Goal: Task Accomplishment & Management: Complete application form

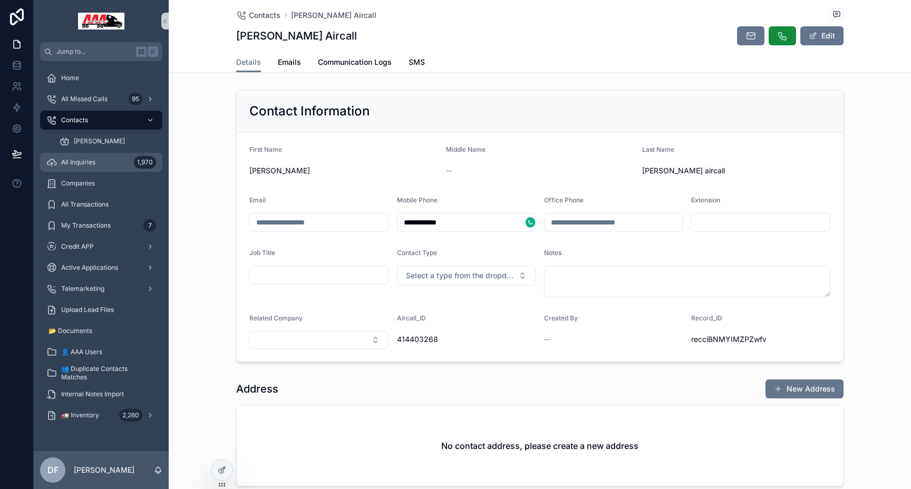
click at [86, 166] on span "All Inquiries" at bounding box center [78, 162] width 34 height 8
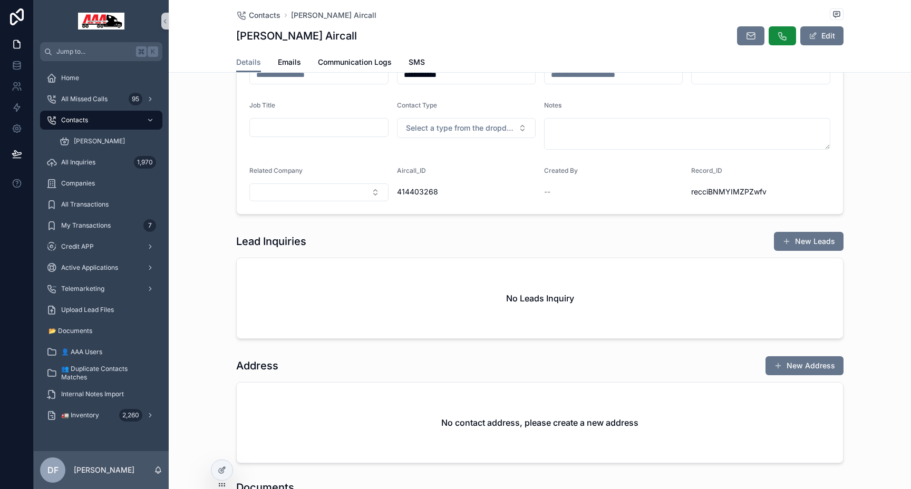
scroll to position [149, 0]
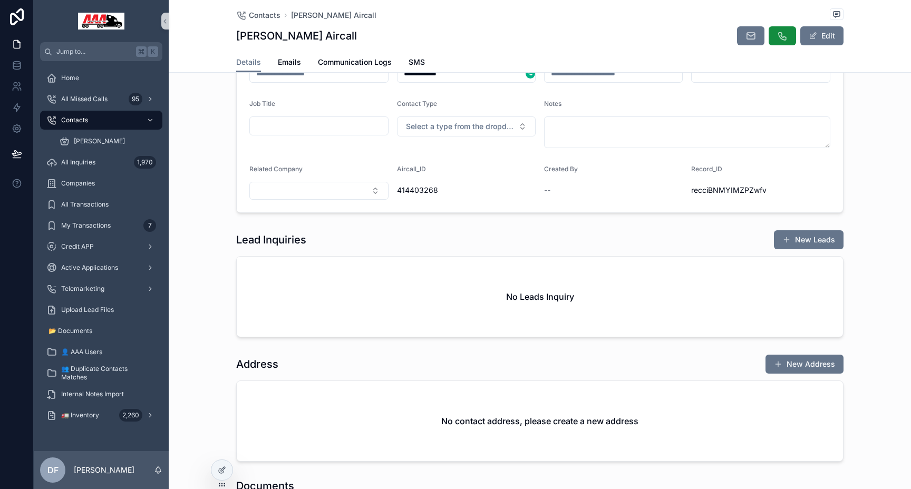
click at [291, 240] on h1 "Lead Inquiries" at bounding box center [271, 240] width 70 height 15
click at [799, 237] on button "New Leads" at bounding box center [809, 239] width 70 height 19
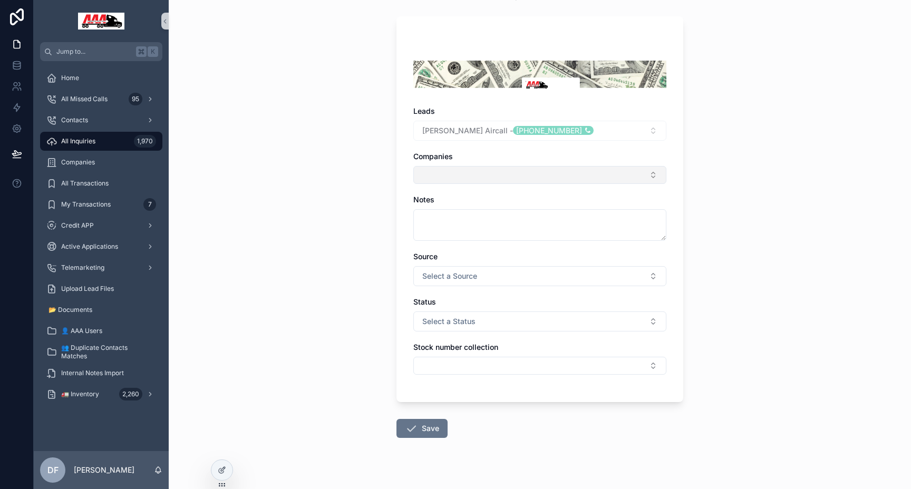
scroll to position [82, 0]
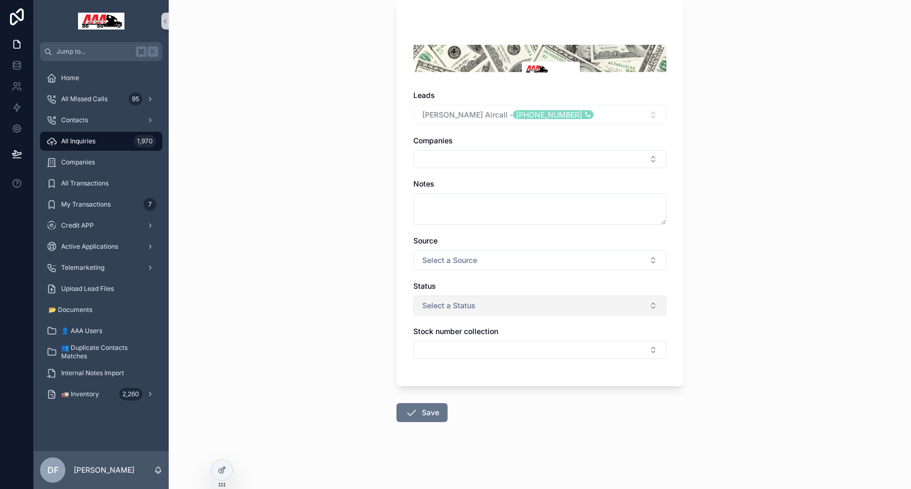
click at [496, 299] on button "Select a Status" at bounding box center [539, 306] width 253 height 20
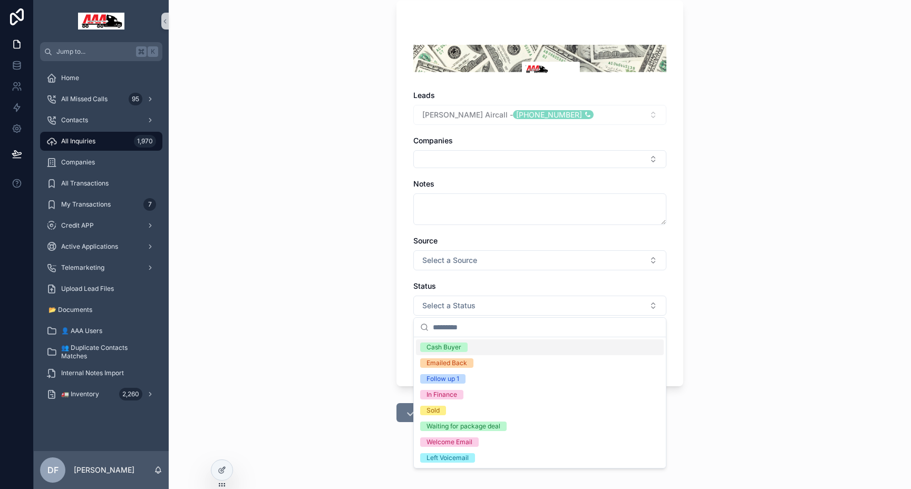
click at [764, 230] on div "Back to Contacts All Inquiries Create New Lead Inquiry Create New Lead Inquiry …" at bounding box center [540, 162] width 742 height 489
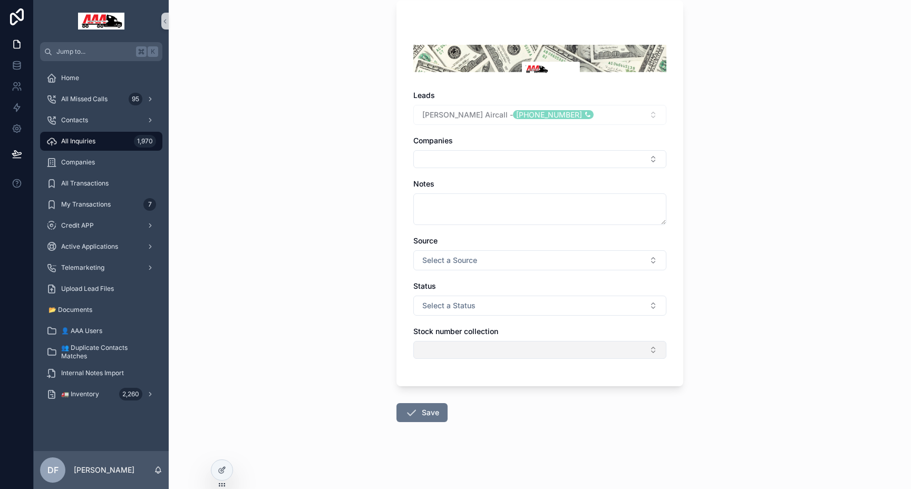
click at [556, 354] on button "Select Button" at bounding box center [539, 350] width 253 height 18
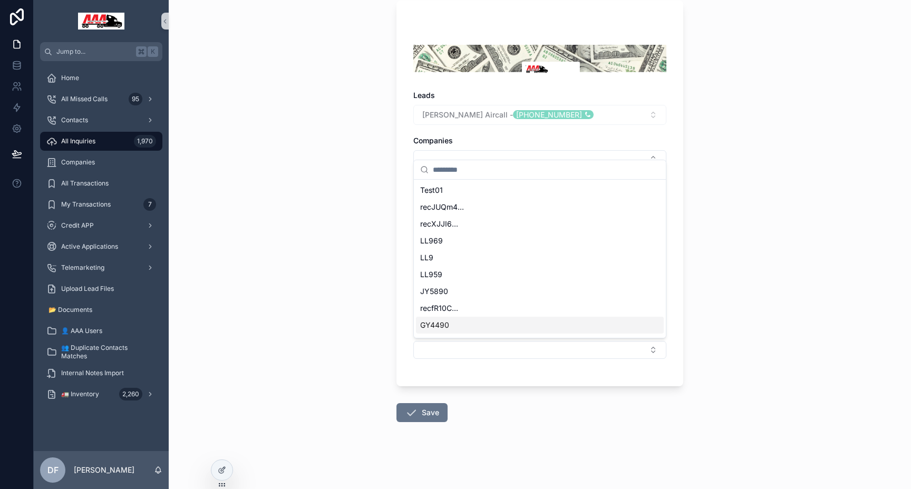
click at [442, 329] on span "GY4490" at bounding box center [434, 325] width 29 height 11
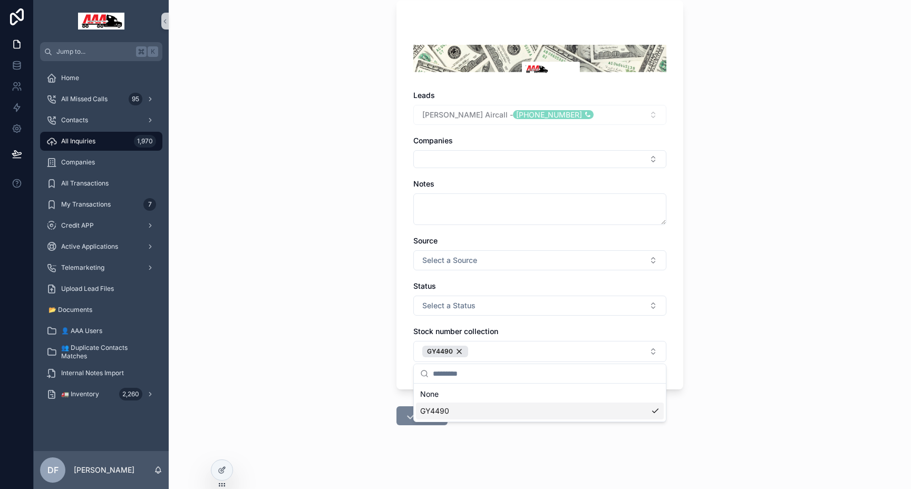
click at [435, 410] on div "Jump to... K Home All Missed Calls 95 Contacts All Inquiries 1,970 Companies Al…" at bounding box center [472, 244] width 877 height 489
click at [432, 411] on button "Save" at bounding box center [422, 416] width 51 height 19
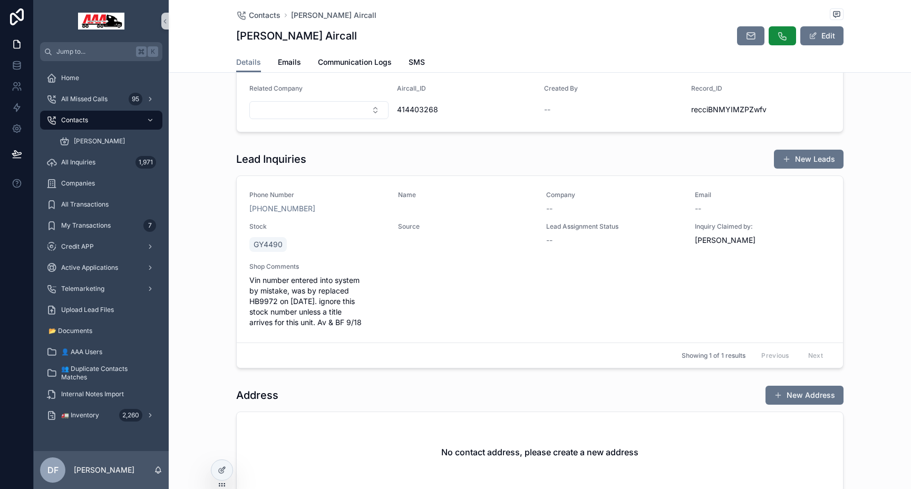
scroll to position [240, 0]
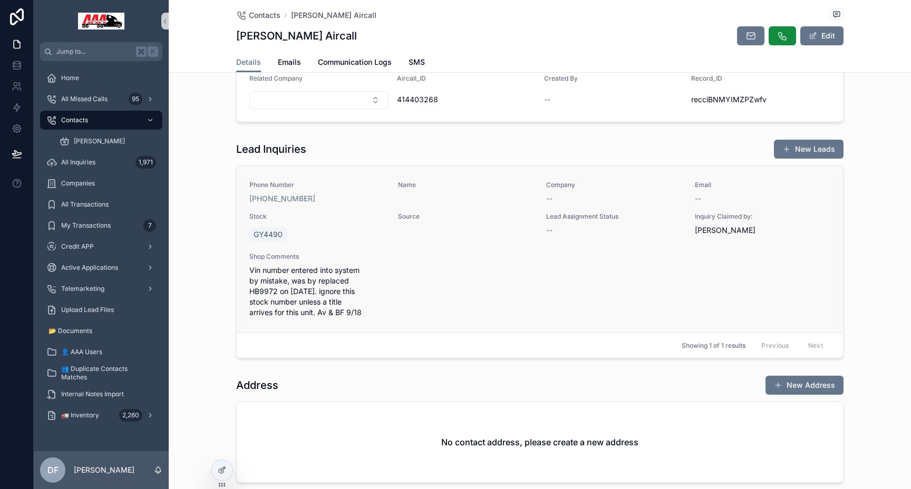
click at [450, 268] on div "Phone Number [PHONE_NUMBER] Name Company -- Email -- Stock GY4490 Source Lead A…" at bounding box center [539, 249] width 581 height 137
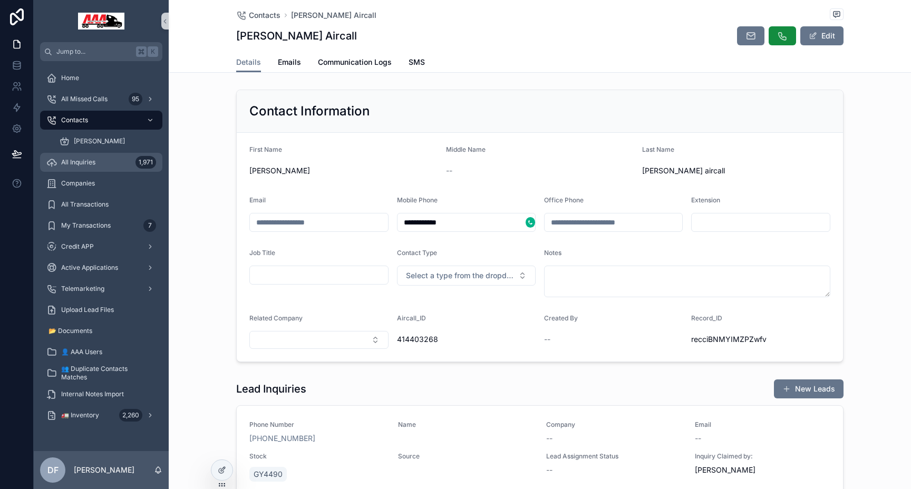
click at [96, 166] on div "All Inquiries 1,971" at bounding box center [101, 162] width 110 height 17
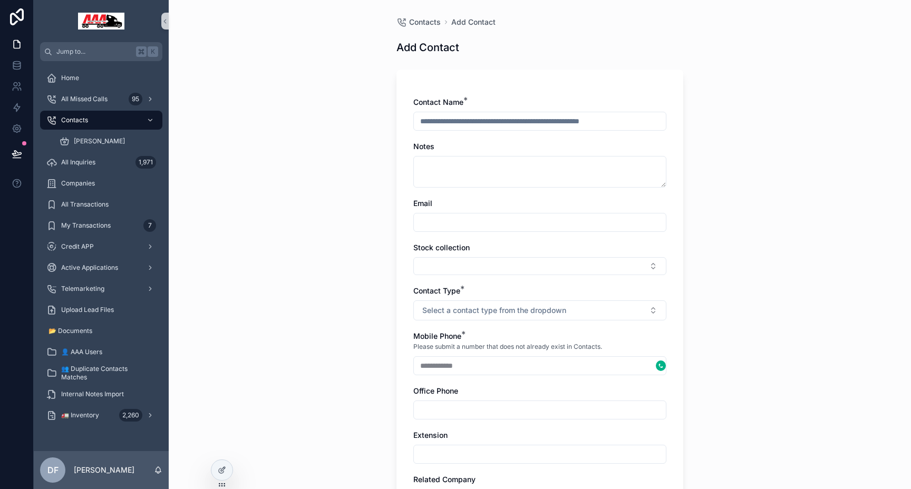
click at [466, 119] on input "scrollable content" at bounding box center [540, 121] width 252 height 15
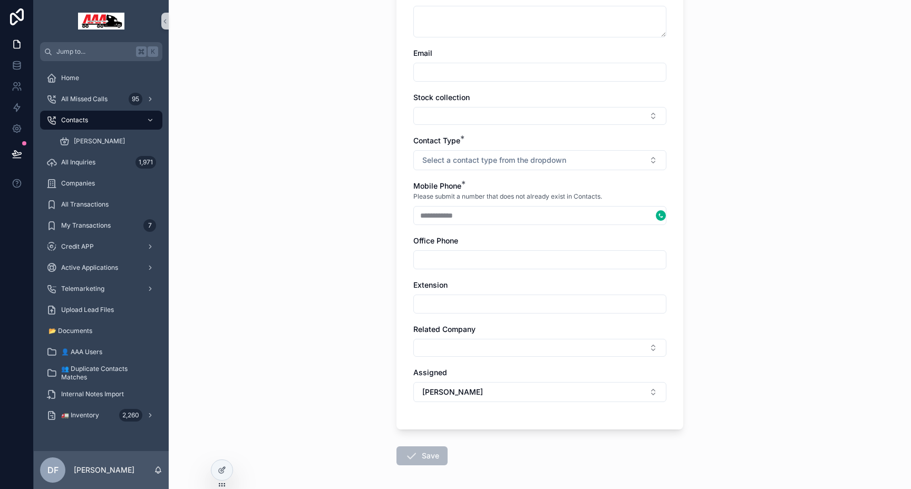
scroll to position [194, 0]
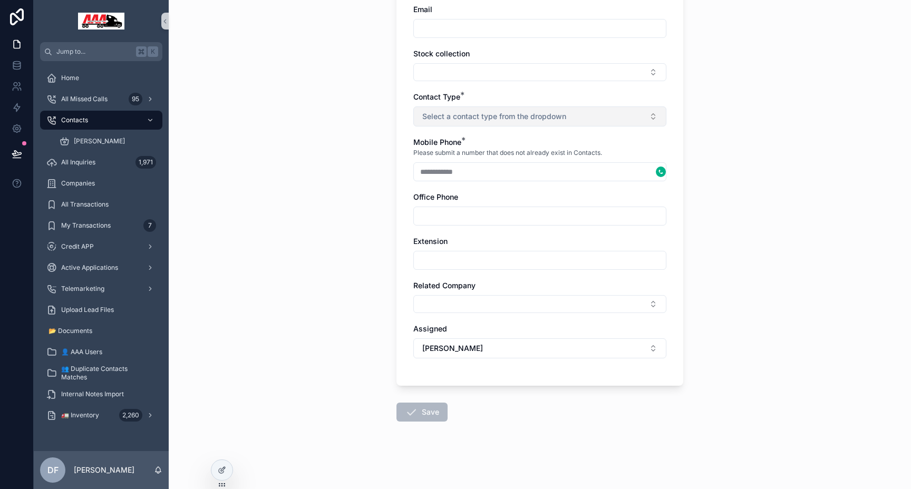
type input "**********"
click at [510, 117] on span "Select a contact type from the dropdown" at bounding box center [494, 116] width 144 height 11
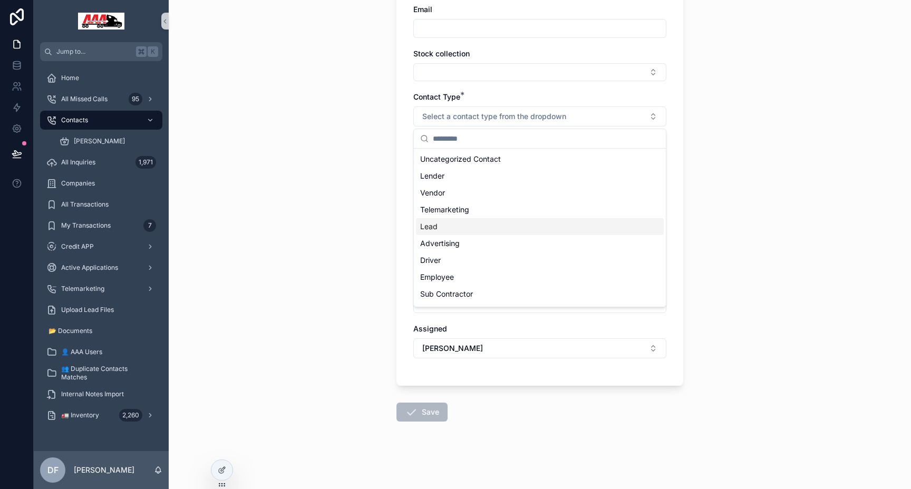
click at [458, 225] on div "Lead" at bounding box center [540, 226] width 248 height 17
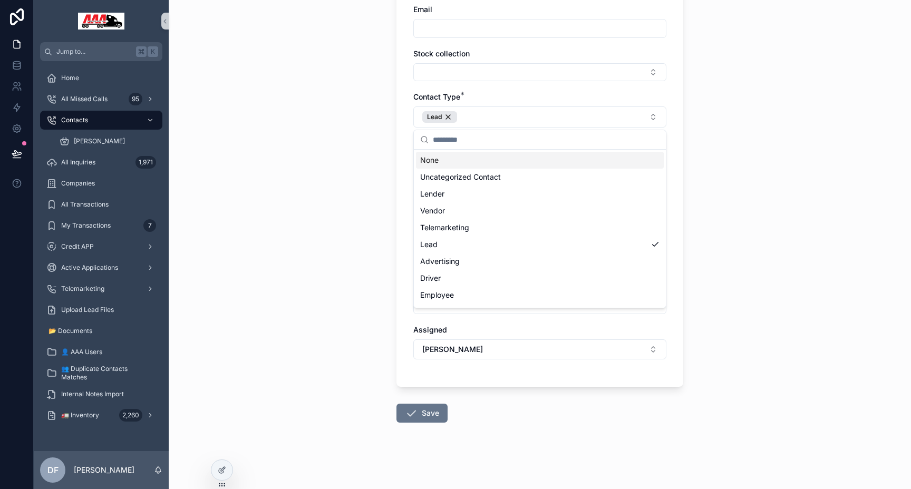
click at [823, 158] on div "**********" at bounding box center [540, 50] width 742 height 489
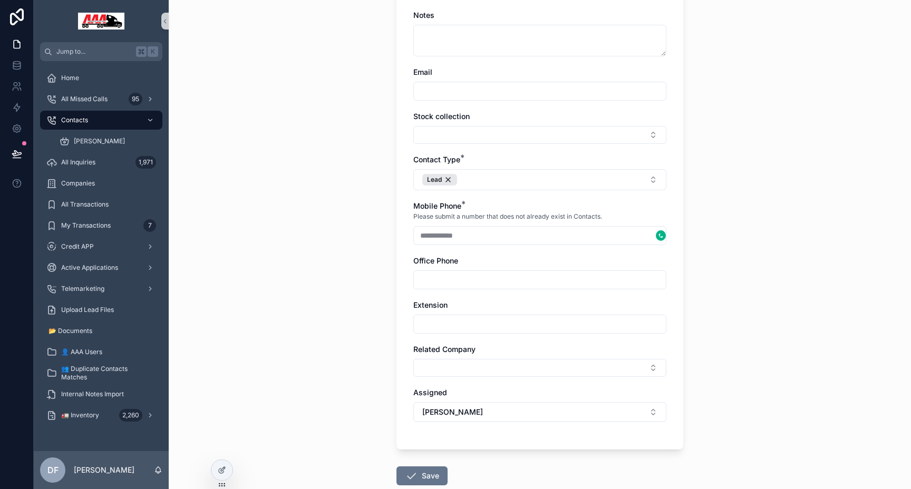
scroll to position [195, 0]
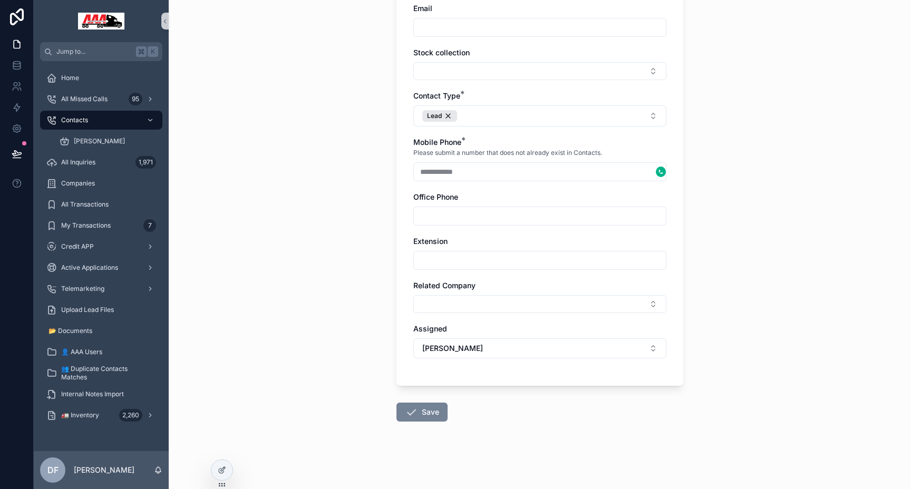
click at [435, 411] on button "Save" at bounding box center [422, 412] width 51 height 19
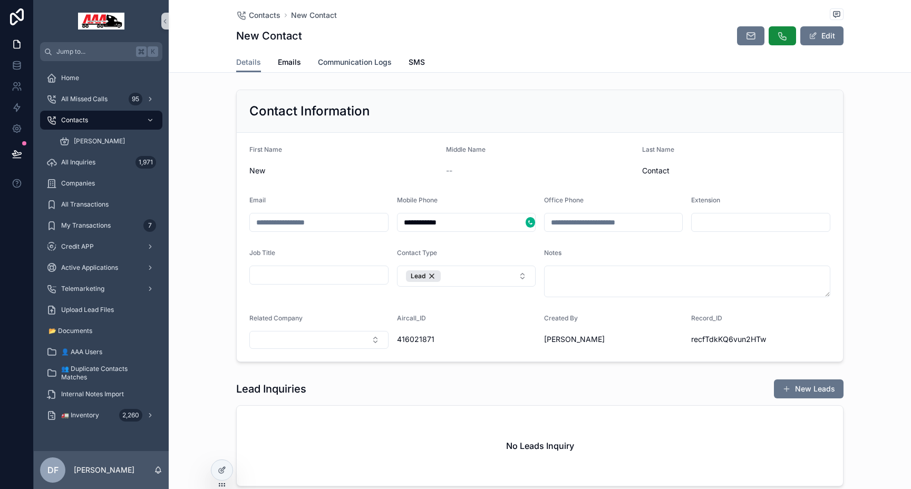
click at [367, 62] on span "Communication Logs" at bounding box center [355, 62] width 74 height 11
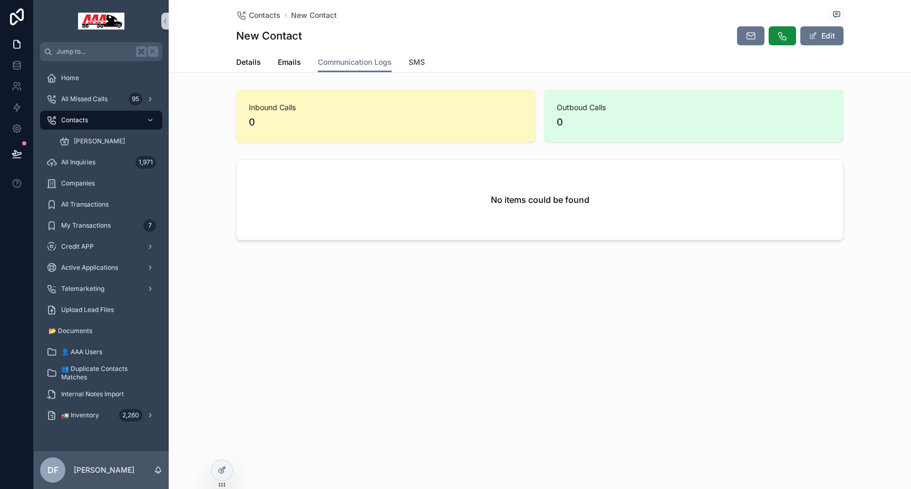
click at [421, 61] on span "SMS" at bounding box center [417, 62] width 16 height 11
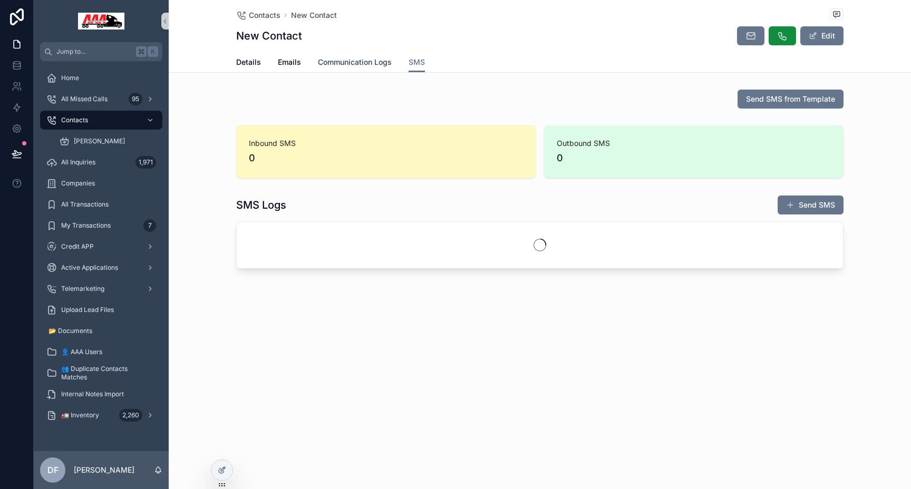
click at [357, 60] on span "Communication Logs" at bounding box center [355, 62] width 74 height 11
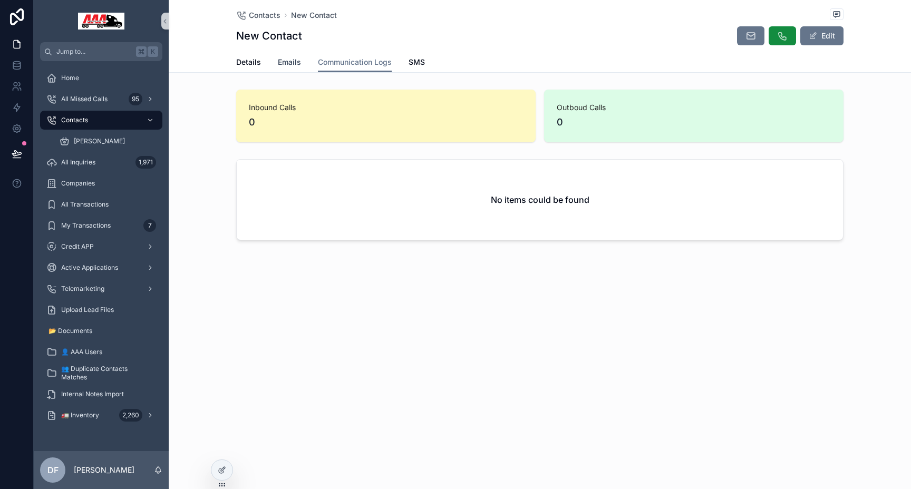
click at [288, 60] on span "Emails" at bounding box center [289, 62] width 23 height 11
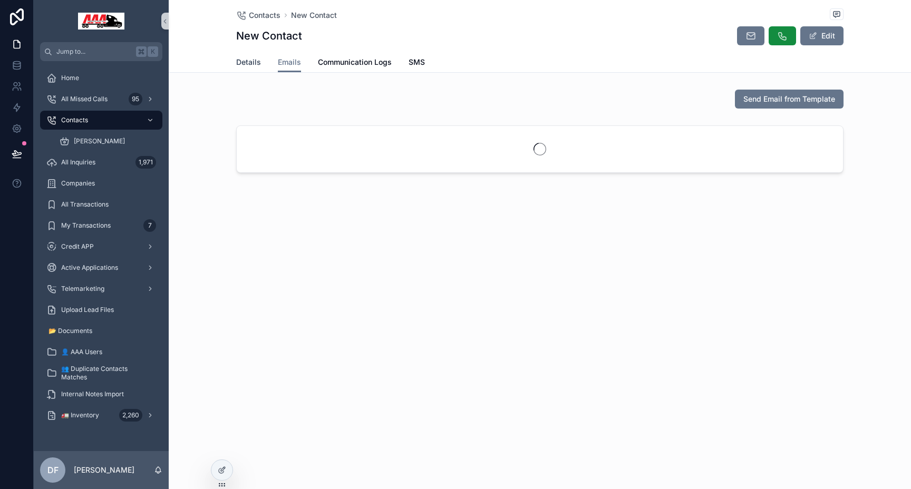
click at [259, 60] on span "Details" at bounding box center [248, 62] width 25 height 11
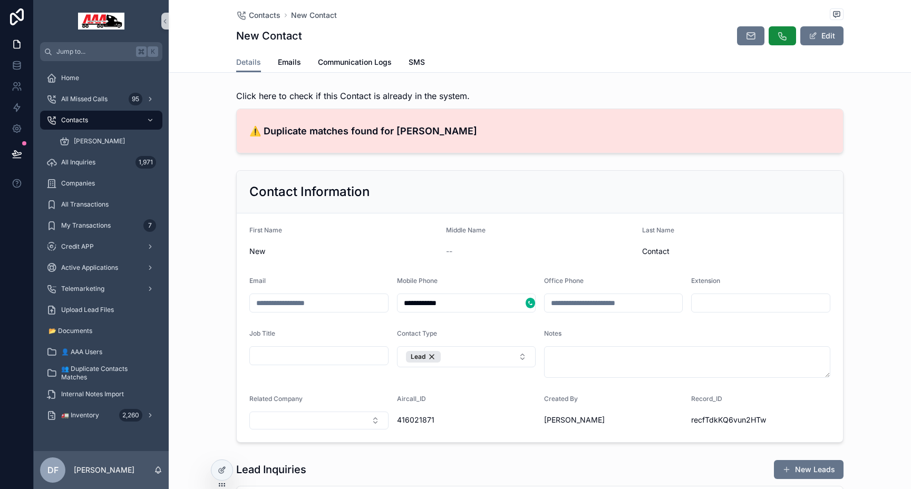
click at [352, 135] on h4 "⚠️ Duplicate matches found for Gilbert" at bounding box center [539, 131] width 581 height 14
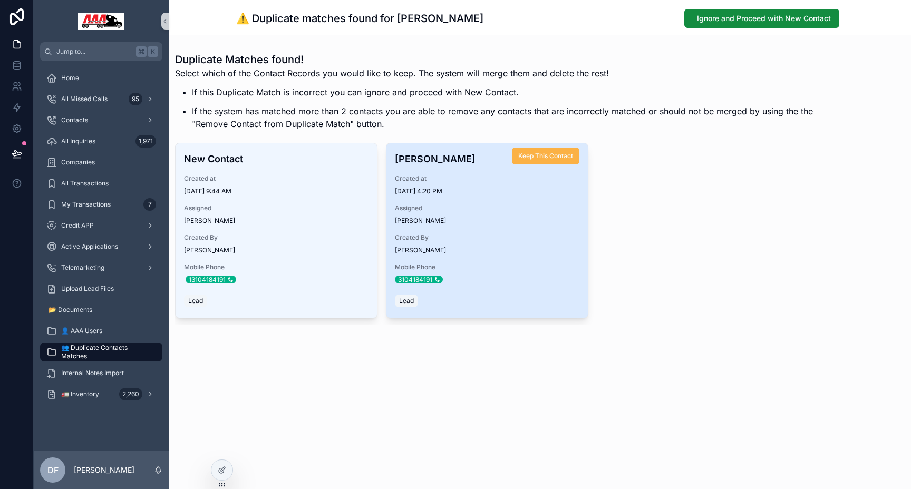
click at [537, 161] on button "Keep This Contact" at bounding box center [545, 156] width 67 height 17
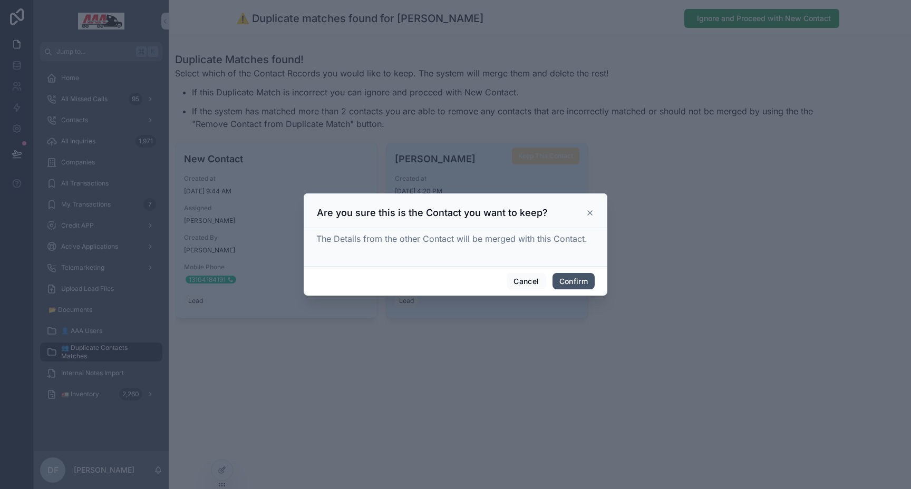
click at [576, 287] on button "Confirm" at bounding box center [574, 281] width 42 height 17
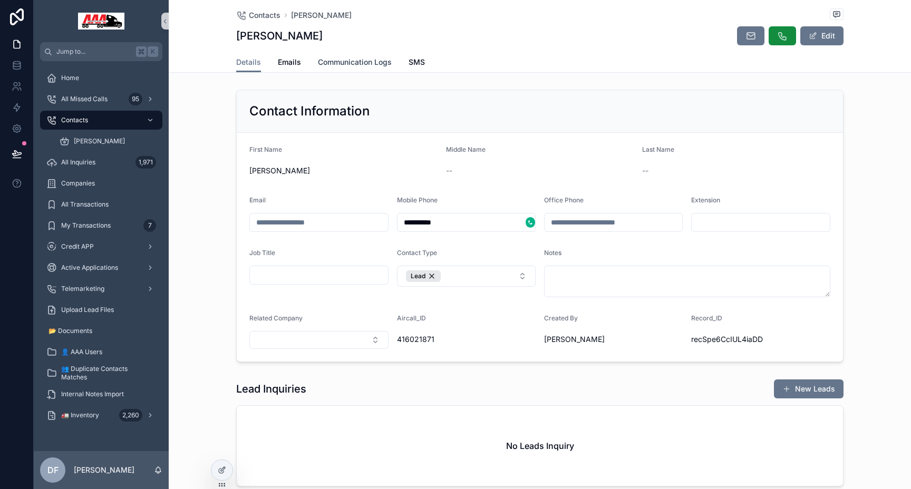
click at [365, 60] on span "Communication Logs" at bounding box center [355, 62] width 74 height 11
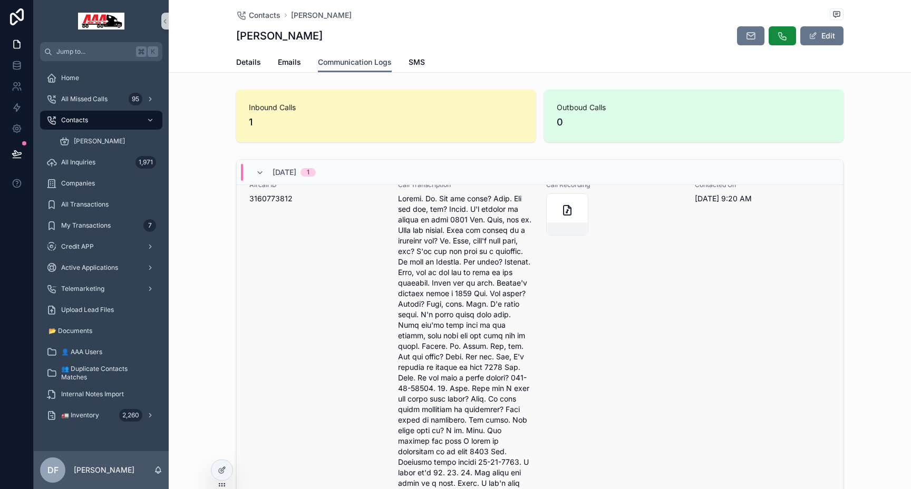
scroll to position [54, 0]
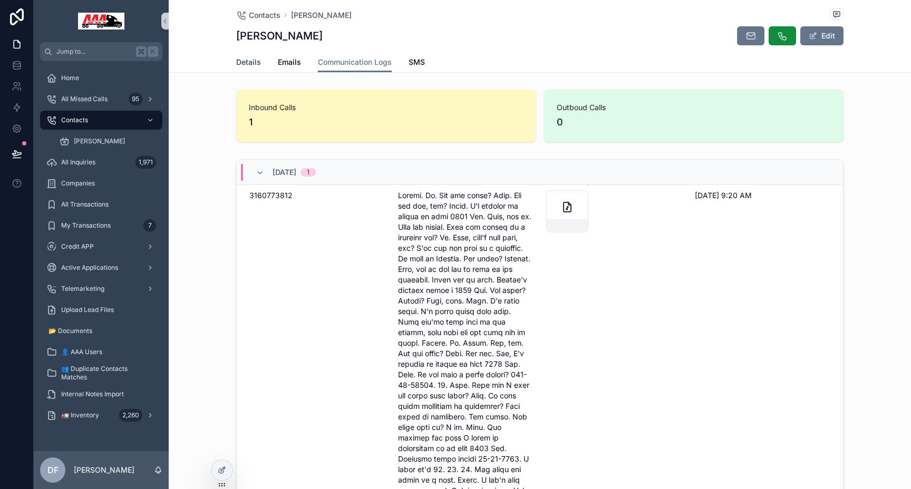
click at [249, 66] on span "Details" at bounding box center [248, 62] width 25 height 11
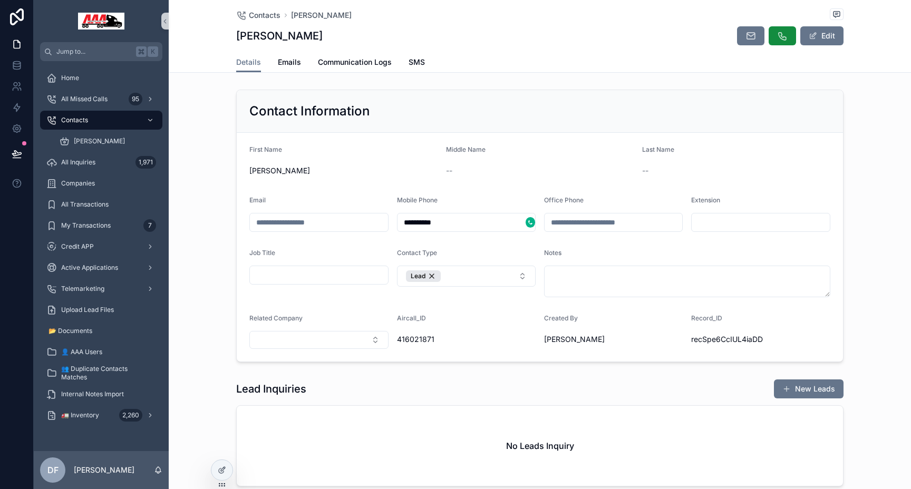
drag, startPoint x: 404, startPoint y: 225, endPoint x: 453, endPoint y: 225, distance: 49.0
click at [453, 225] on input "**********" at bounding box center [462, 222] width 128 height 15
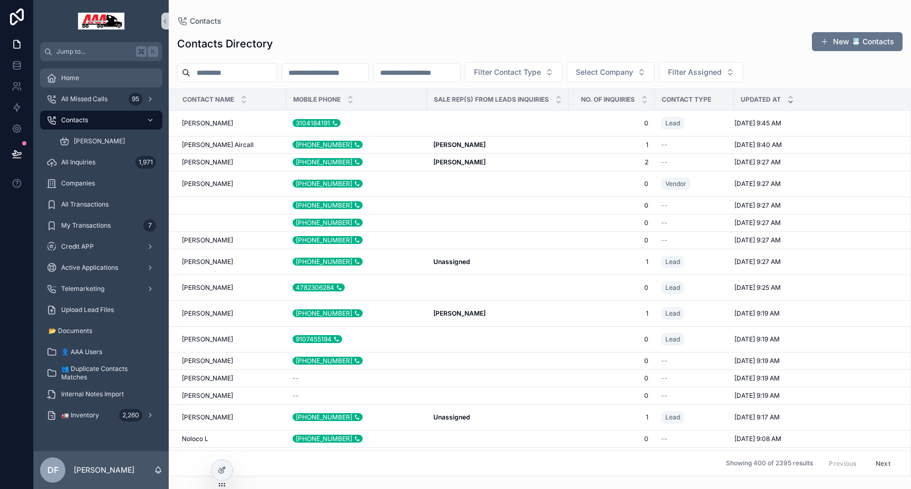
click at [81, 80] on div "Home" at bounding box center [101, 78] width 110 height 17
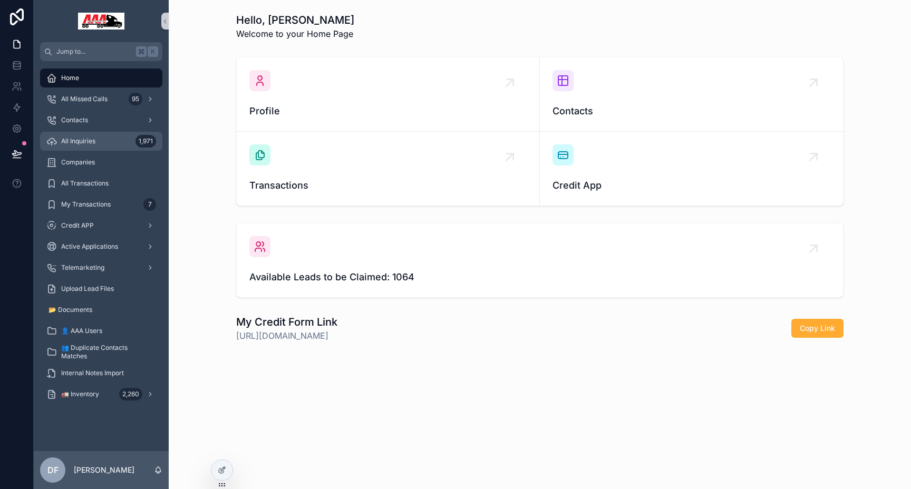
click at [90, 139] on span "All Inquiries" at bounding box center [78, 141] width 34 height 8
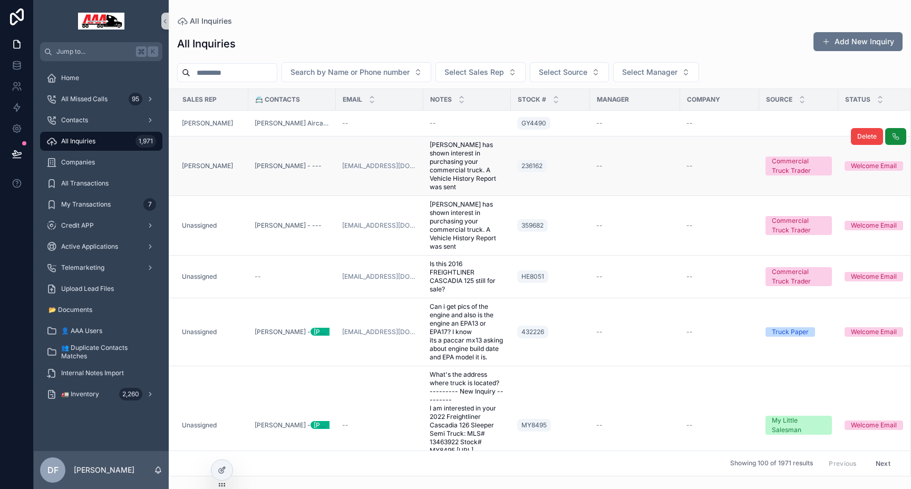
click at [610, 157] on td "--" at bounding box center [635, 167] width 90 height 60
click at [375, 181] on td "[EMAIL_ADDRESS][DOMAIN_NAME]" at bounding box center [380, 167] width 88 height 60
click at [596, 156] on td "--" at bounding box center [635, 167] width 90 height 60
click at [715, 157] on td "--" at bounding box center [719, 167] width 79 height 60
click at [620, 160] on td "--" at bounding box center [635, 167] width 90 height 60
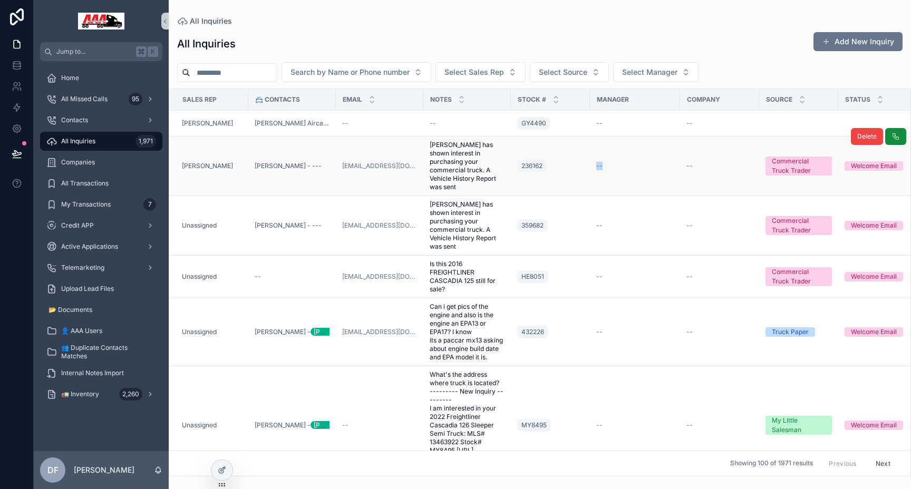
drag, startPoint x: 620, startPoint y: 160, endPoint x: 634, endPoint y: 168, distance: 16.5
click at [634, 168] on td "--" at bounding box center [635, 167] width 90 height 60
click at [634, 168] on div "--" at bounding box center [635, 166] width 78 height 8
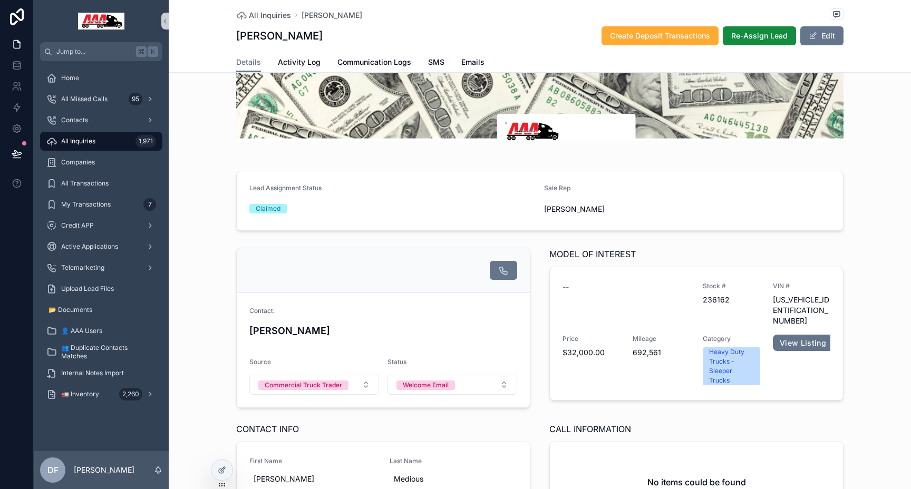
scroll to position [34, 0]
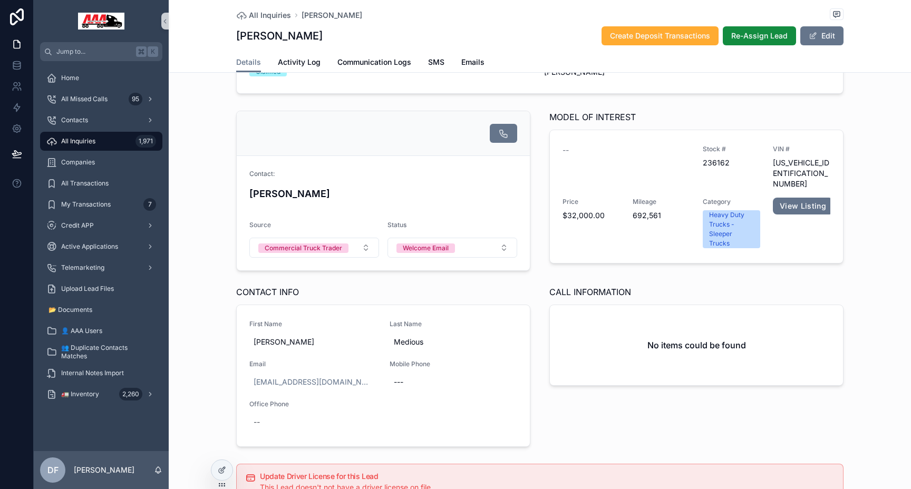
scroll to position [57, 0]
click at [111, 146] on div "All Inquiries 1,971" at bounding box center [101, 141] width 110 height 17
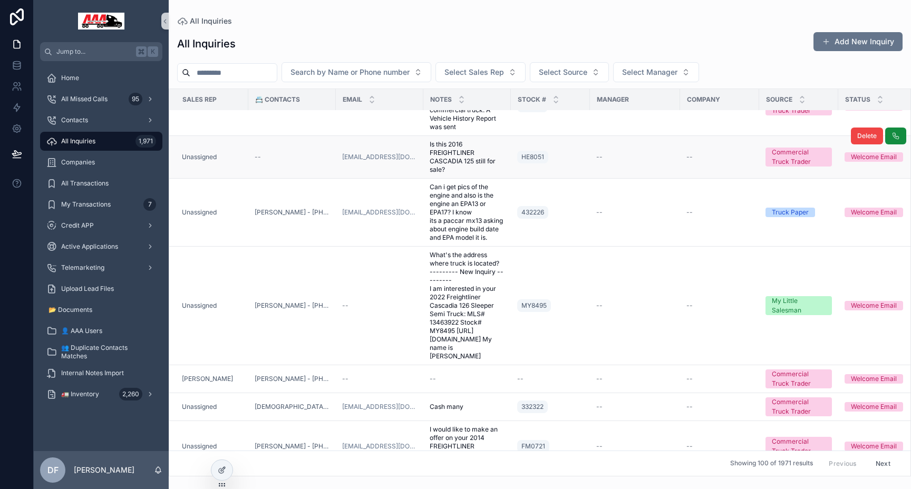
scroll to position [139, 0]
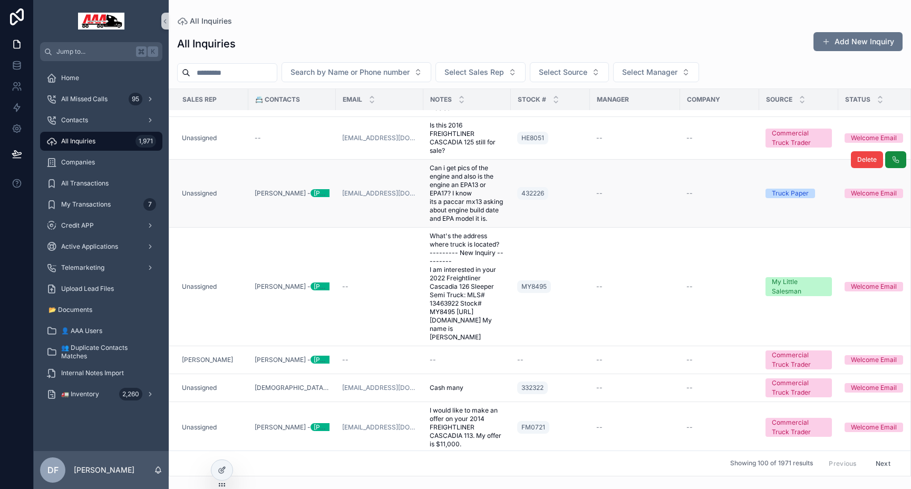
click at [600, 190] on span "--" at bounding box center [599, 193] width 6 height 8
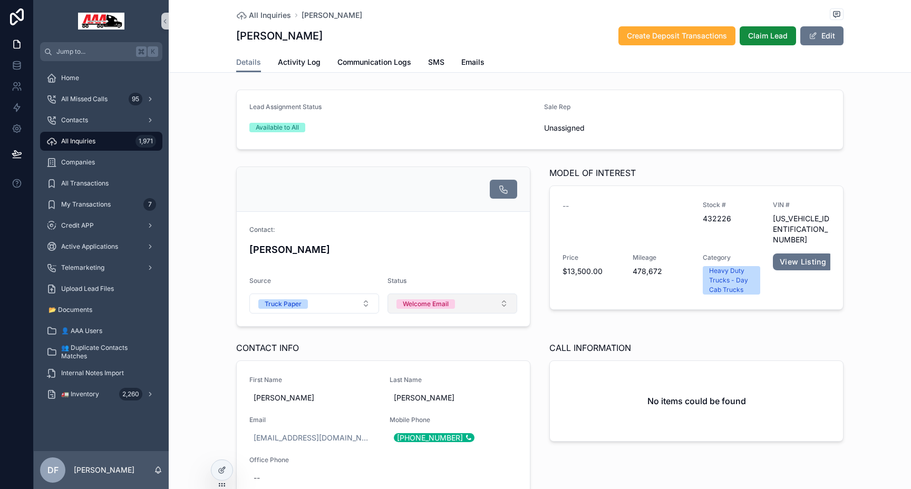
click at [482, 302] on button "Welcome Email" at bounding box center [453, 304] width 130 height 20
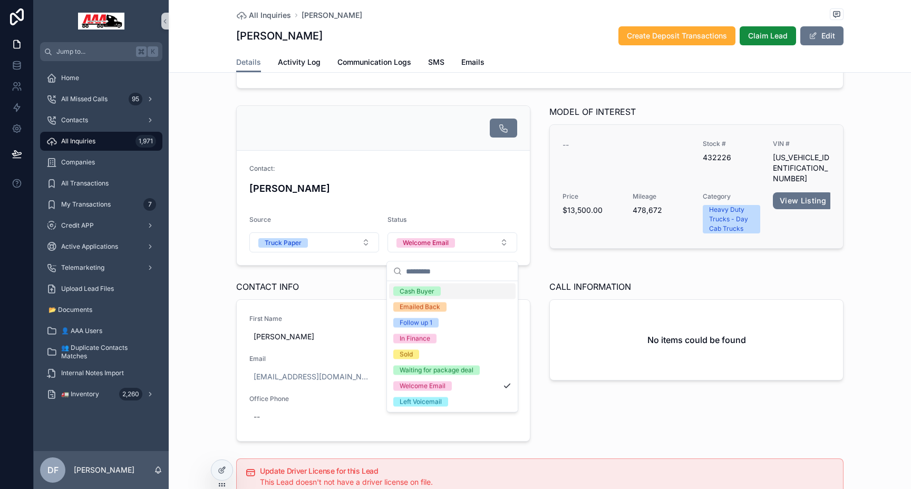
scroll to position [55, 0]
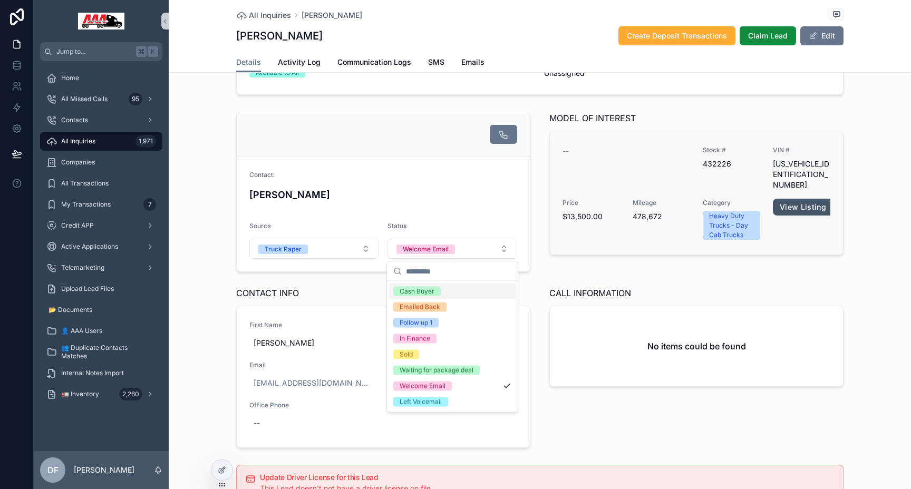
click at [816, 199] on link "View Listing" at bounding box center [803, 207] width 60 height 17
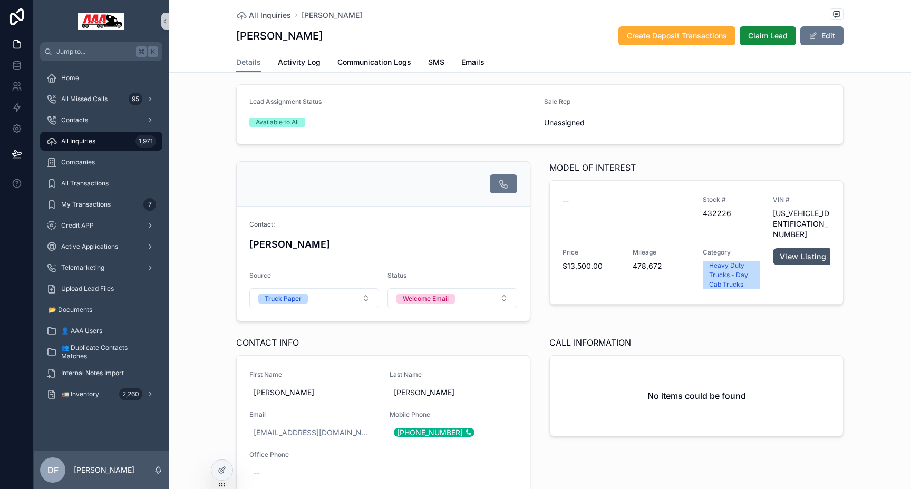
scroll to position [0, 0]
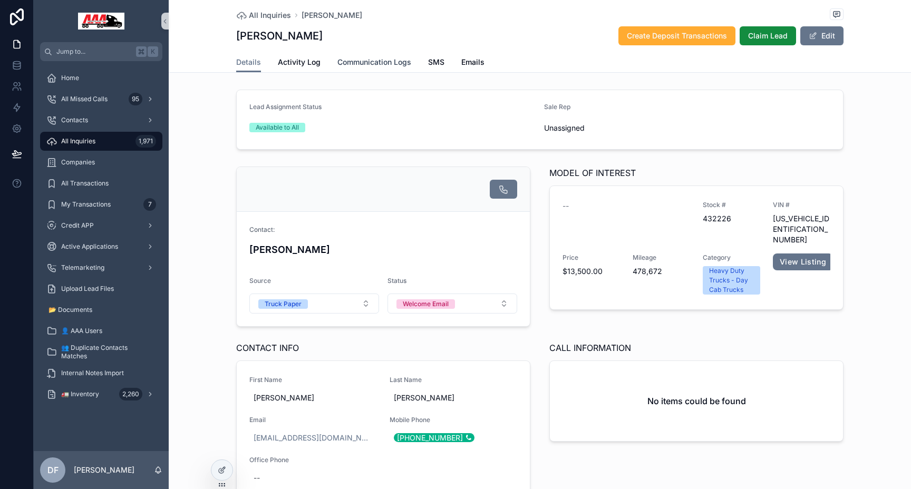
click at [387, 63] on span "Communication Logs" at bounding box center [374, 62] width 74 height 11
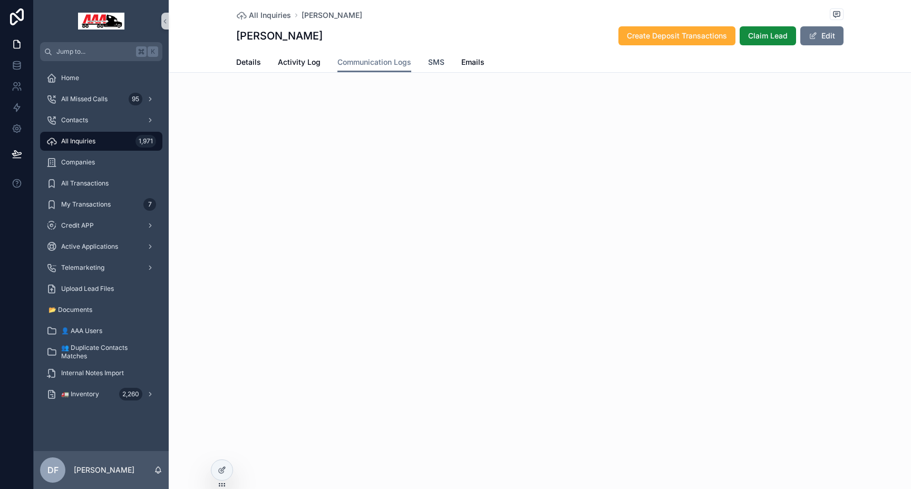
click at [439, 59] on span "SMS" at bounding box center [436, 62] width 16 height 11
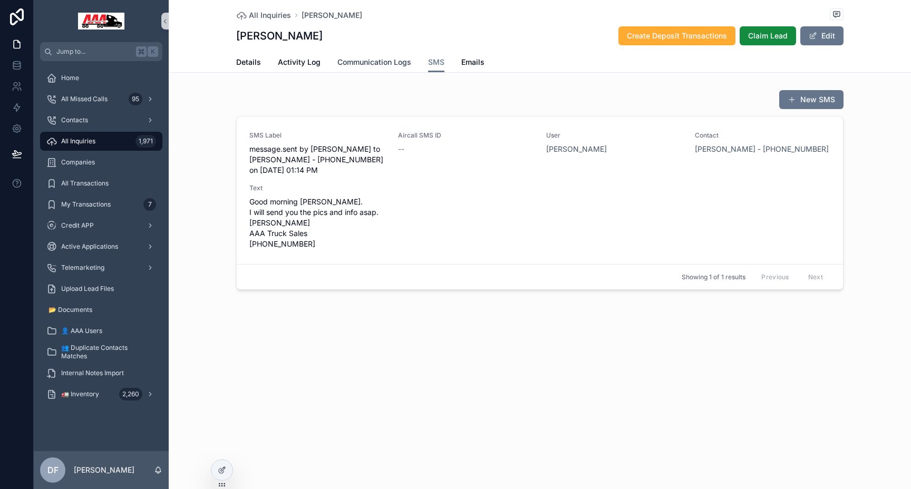
click at [376, 66] on span "Communication Logs" at bounding box center [374, 62] width 74 height 11
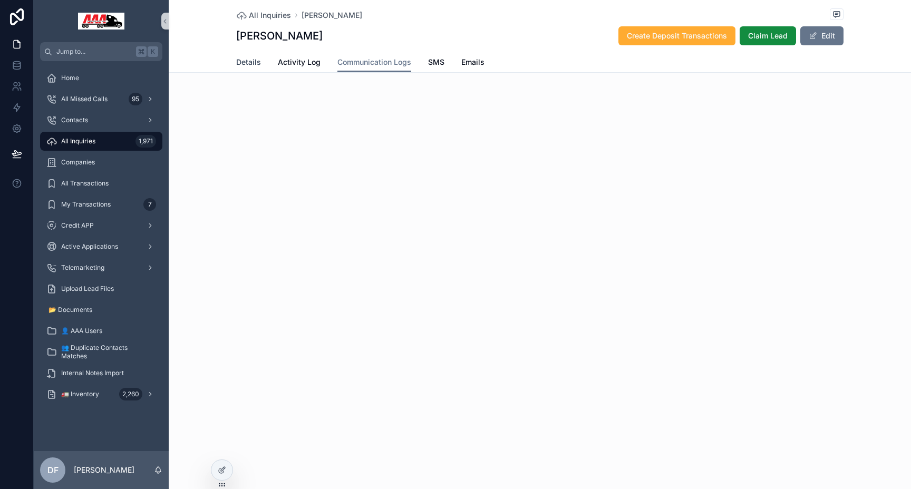
click at [259, 62] on span "Details" at bounding box center [248, 62] width 25 height 11
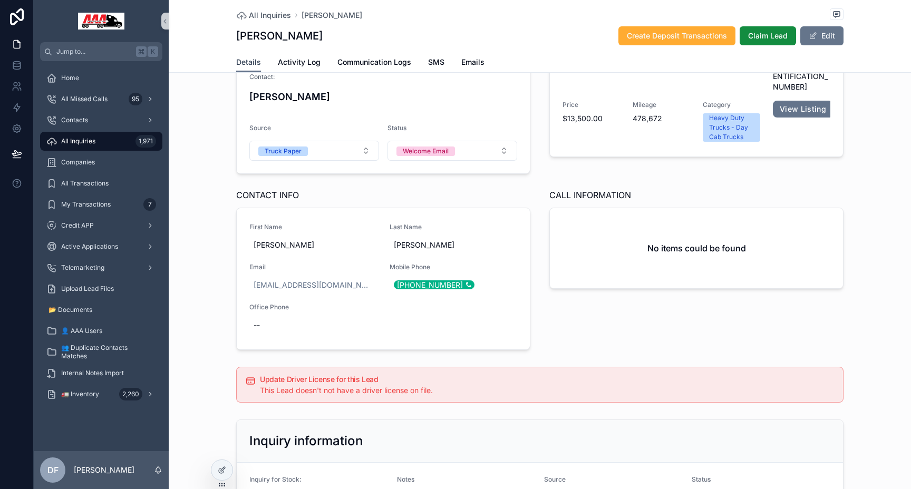
scroll to position [153, 0]
click at [74, 114] on div "Contacts" at bounding box center [101, 120] width 110 height 17
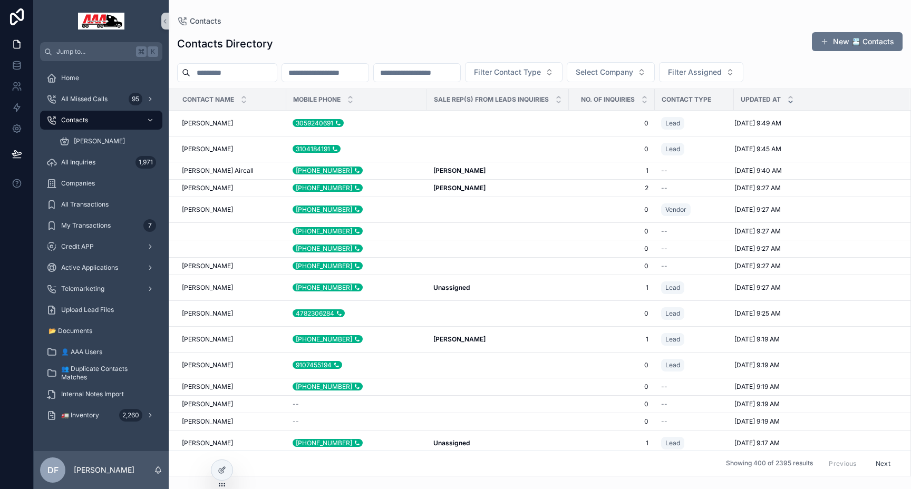
click at [352, 78] on input "scrollable content" at bounding box center [325, 72] width 86 height 15
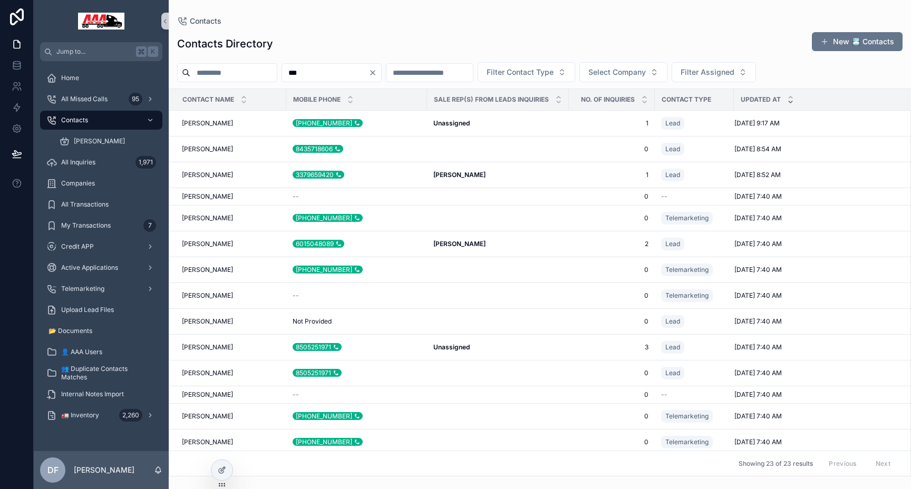
type input "***"
click at [460, 74] on input "scrollable content" at bounding box center [430, 72] width 86 height 15
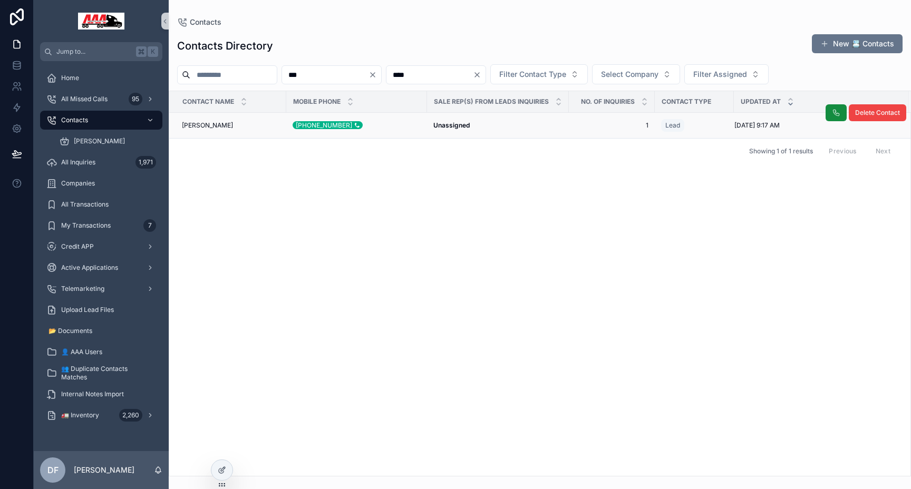
type input "****"
click at [276, 126] on div "Ken Burroughs Ken Burroughs" at bounding box center [231, 125] width 98 height 8
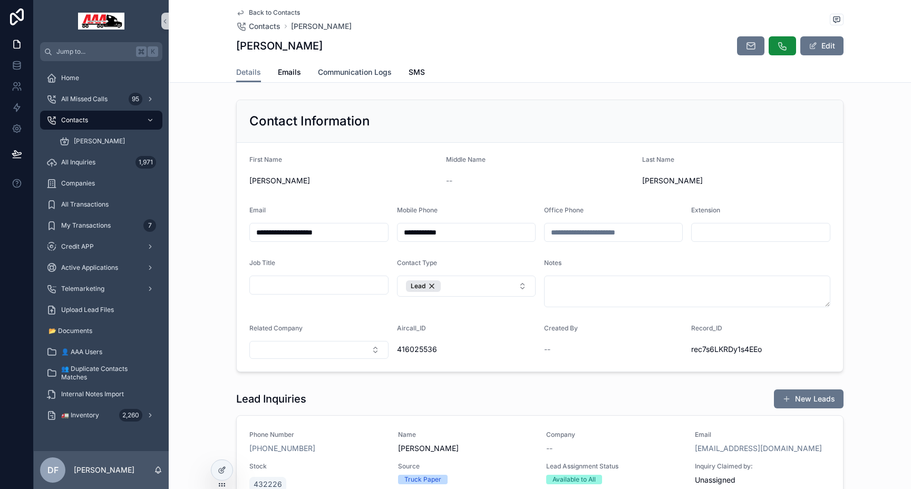
click at [354, 74] on span "Communication Logs" at bounding box center [355, 72] width 74 height 11
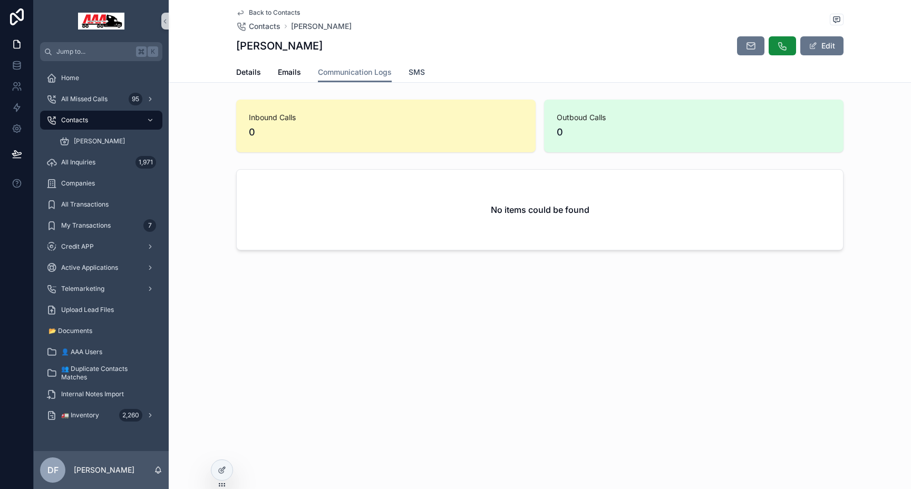
click at [412, 73] on span "SMS" at bounding box center [417, 72] width 16 height 11
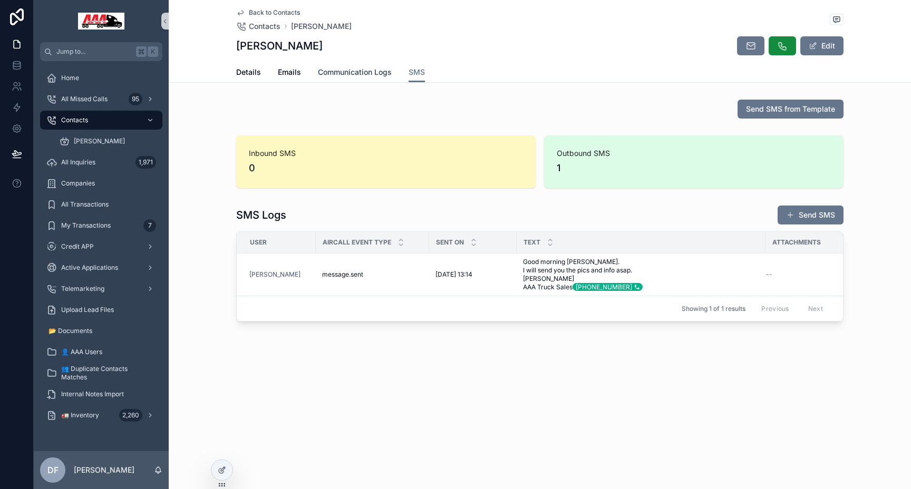
click at [355, 66] on link "Communication Logs" at bounding box center [355, 73] width 74 height 21
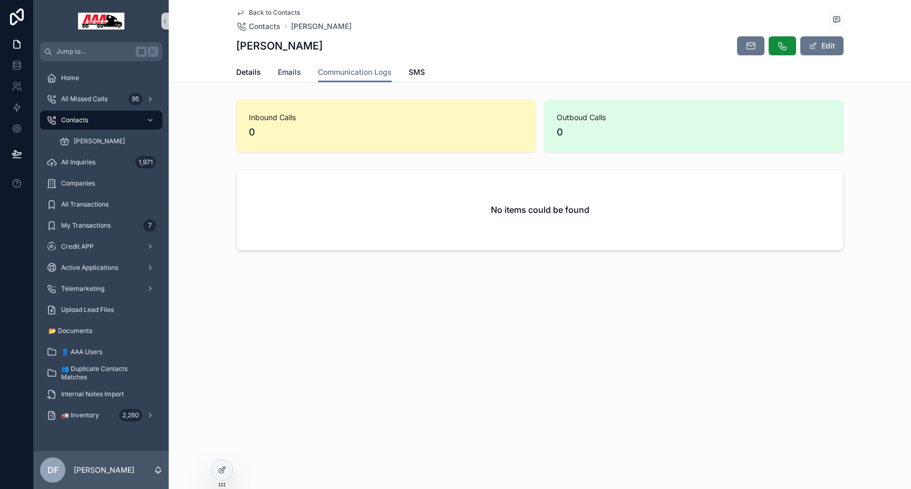
click at [278, 72] on span "Emails" at bounding box center [289, 72] width 23 height 11
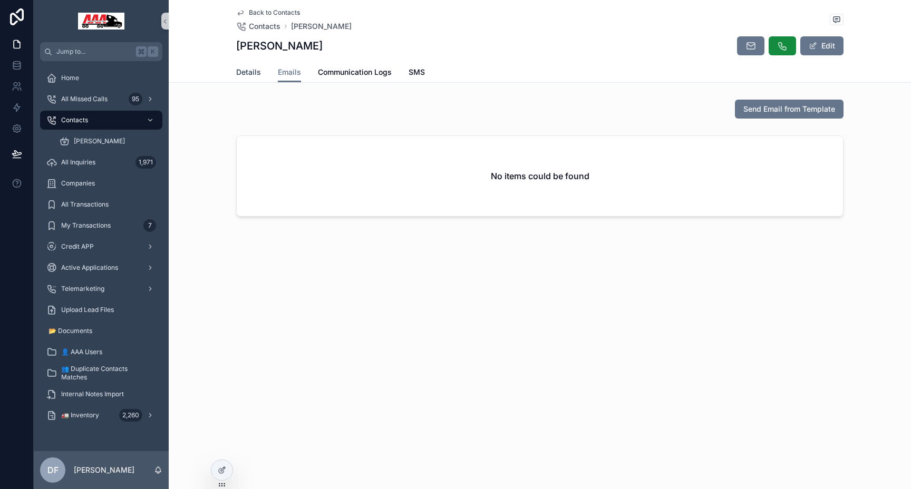
click at [255, 72] on span "Details" at bounding box center [248, 72] width 25 height 11
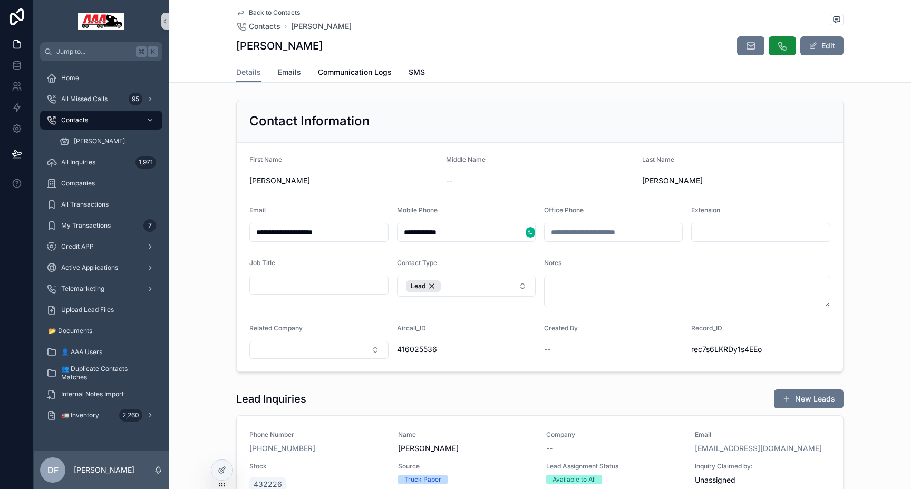
click at [289, 72] on span "Emails" at bounding box center [289, 72] width 23 height 11
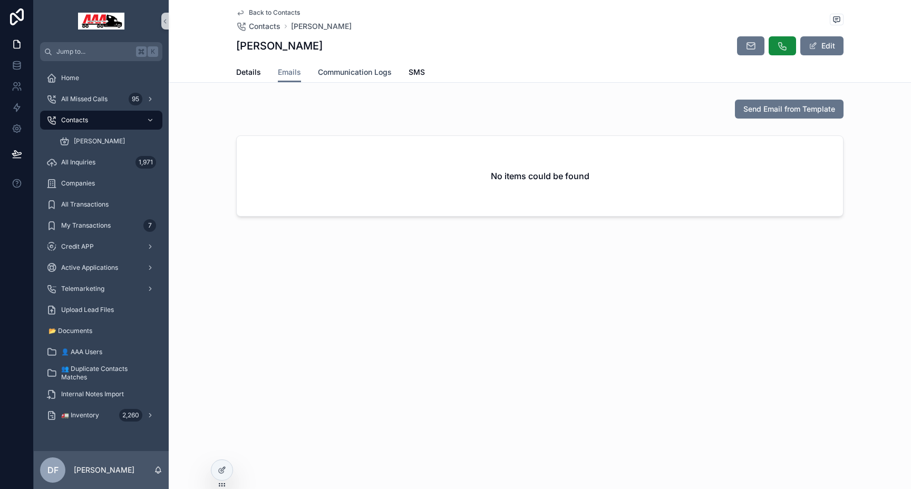
click at [367, 71] on span "Communication Logs" at bounding box center [355, 72] width 74 height 11
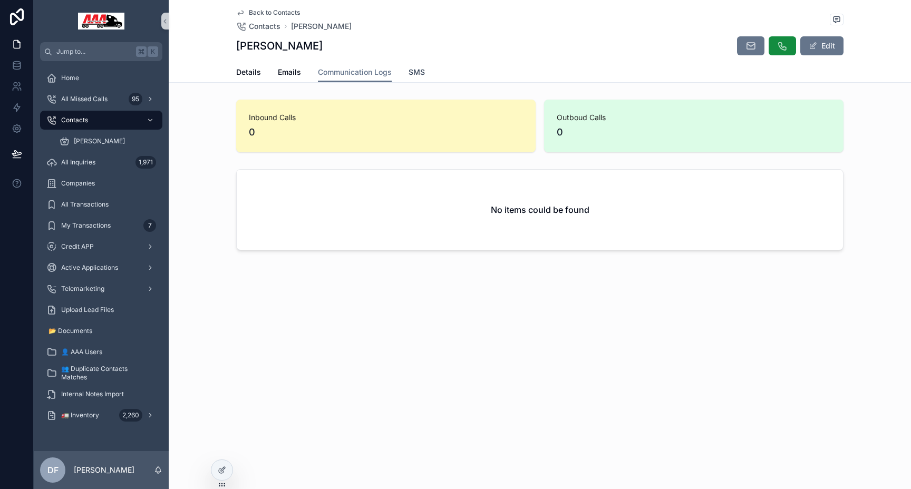
click at [424, 65] on link "SMS" at bounding box center [417, 73] width 16 height 21
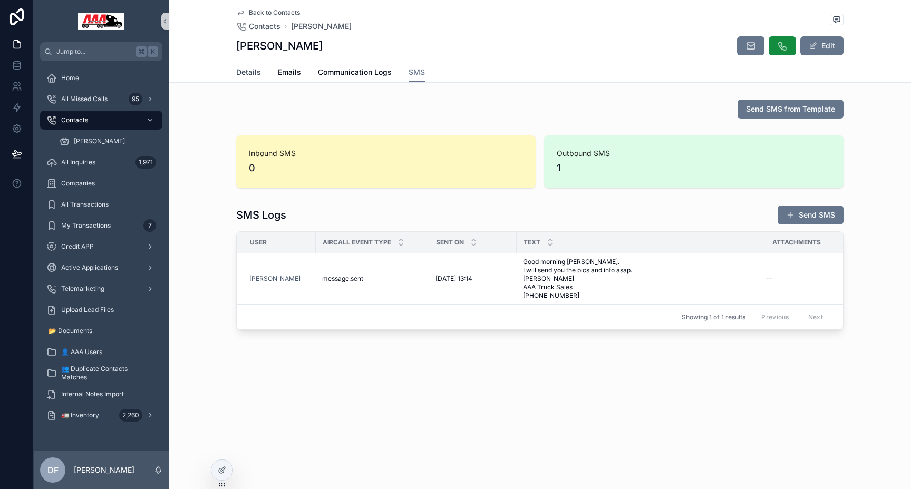
click at [248, 68] on span "Details" at bounding box center [248, 72] width 25 height 11
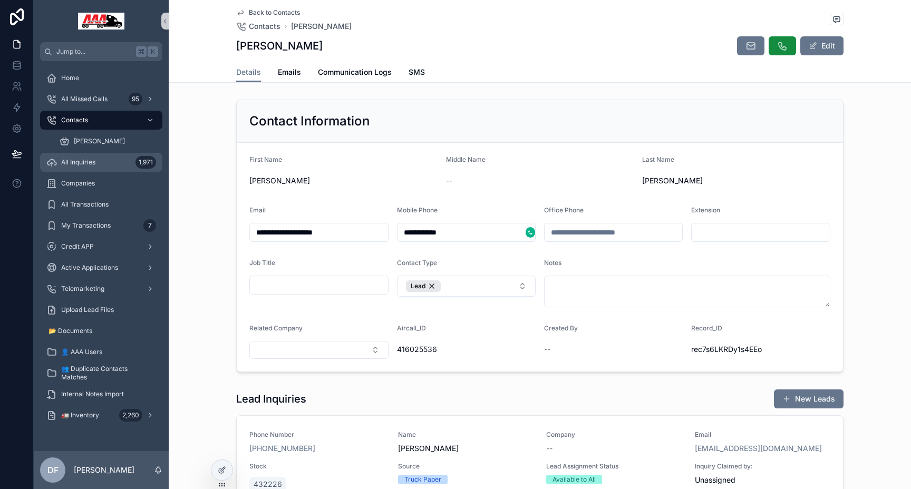
click at [85, 167] on div "All Inquiries 1,971" at bounding box center [101, 162] width 110 height 17
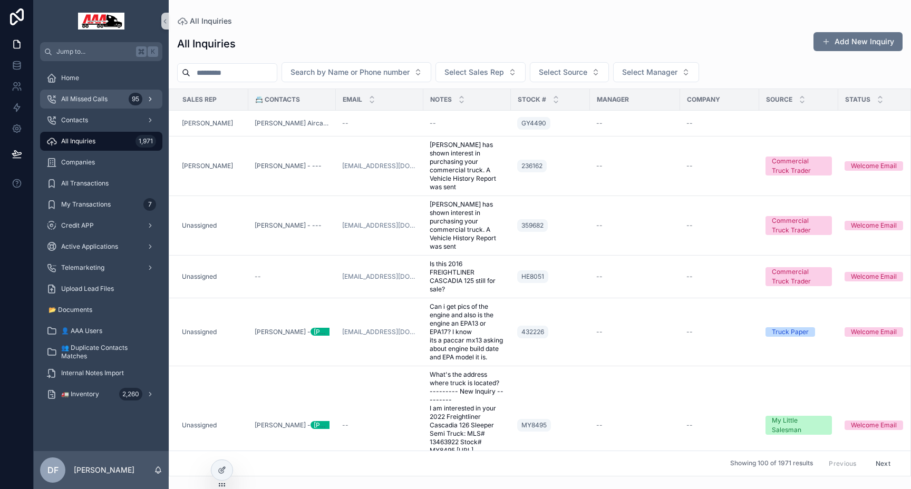
click at [101, 106] on div "All Missed Calls 95" at bounding box center [101, 99] width 110 height 17
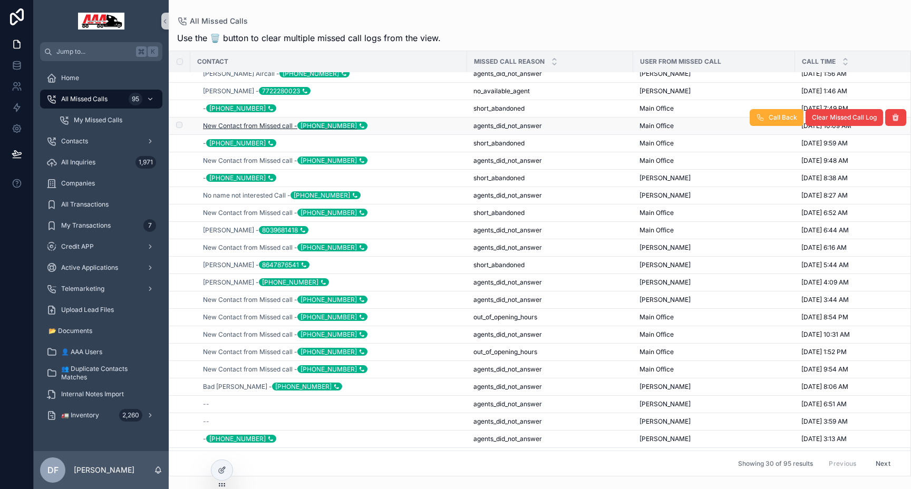
scroll to position [61, 0]
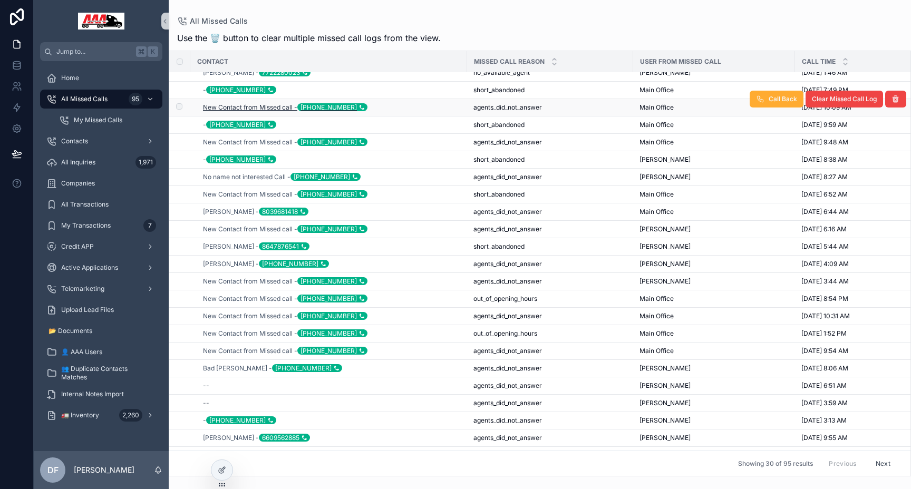
click at [256, 107] on span "New Contact from Missed call - +14045028689" at bounding box center [285, 107] width 165 height 8
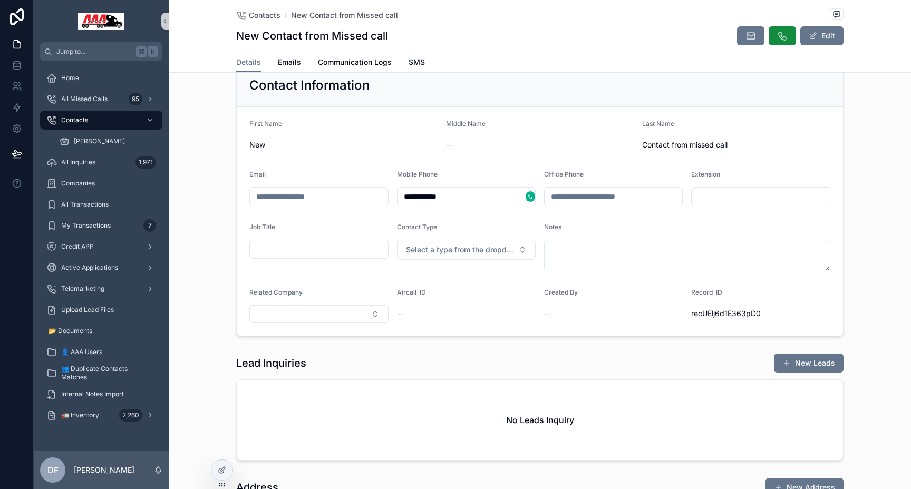
scroll to position [78, 0]
click at [807, 363] on button "New Leads" at bounding box center [809, 363] width 70 height 19
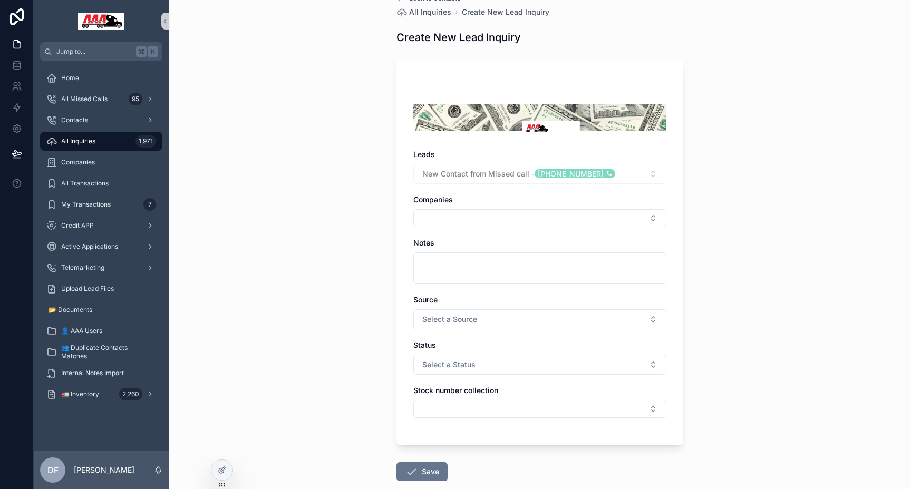
scroll to position [24, 0]
click at [76, 141] on span "All Inquiries" at bounding box center [78, 141] width 34 height 8
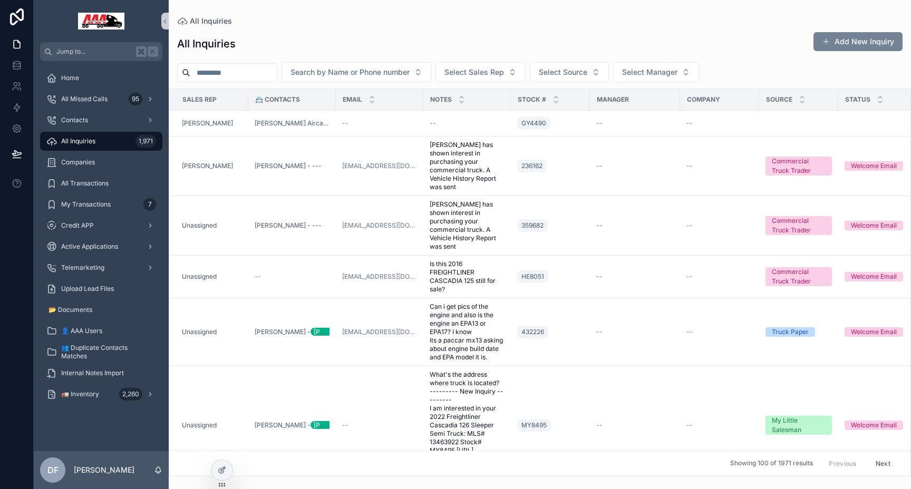
click at [856, 37] on button "Add New Inquiry" at bounding box center [858, 41] width 89 height 19
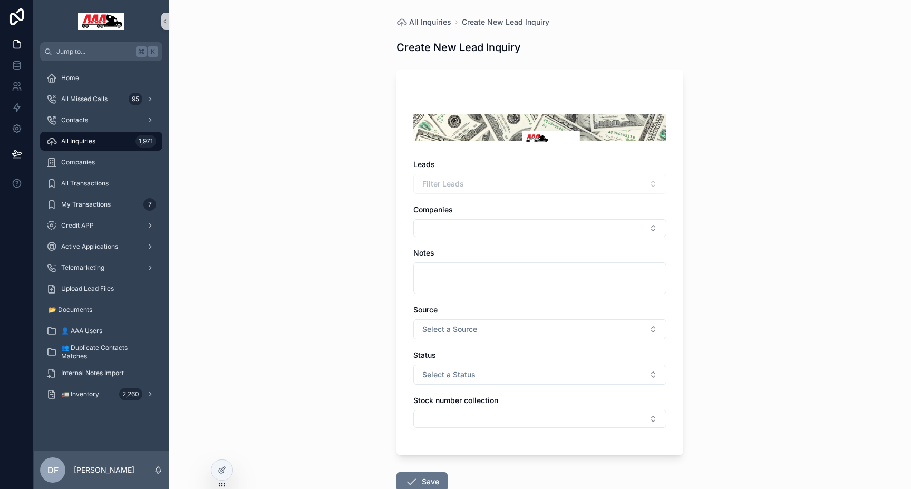
click at [71, 136] on div "All Inquiries 1,971" at bounding box center [101, 141] width 110 height 17
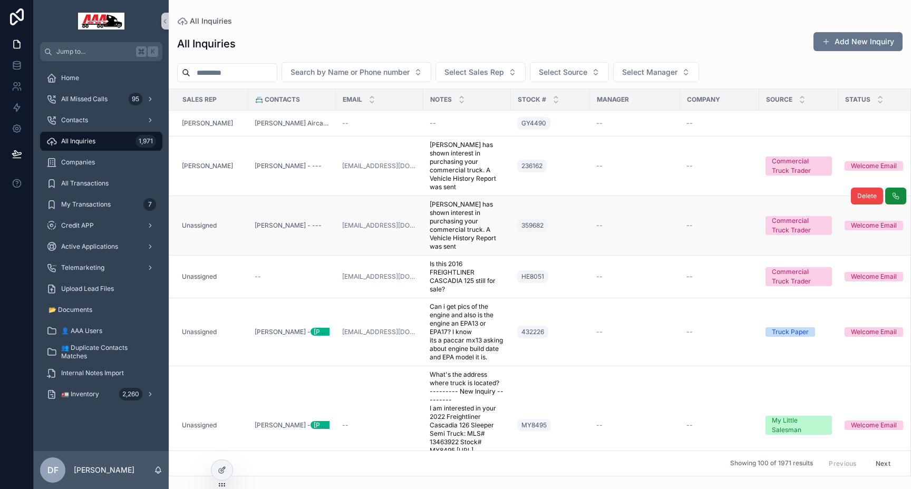
click at [717, 228] on div "--" at bounding box center [720, 225] width 66 height 8
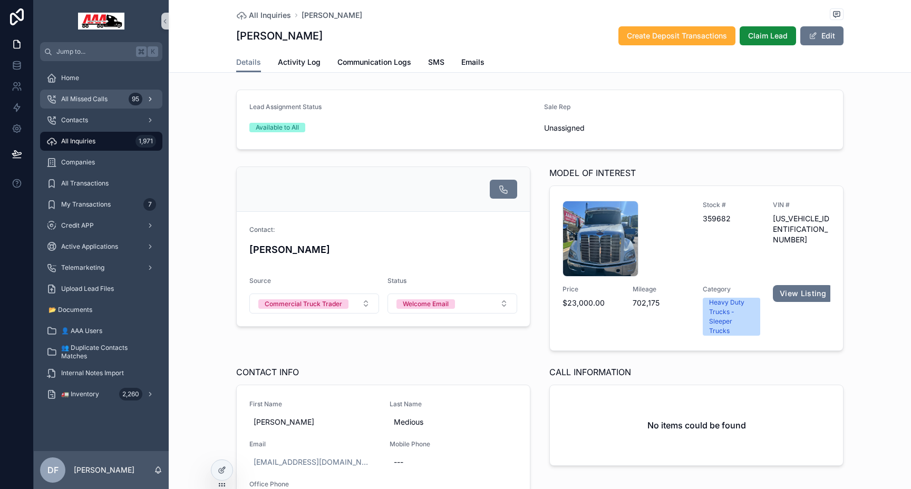
click at [85, 103] on div "All Missed Calls 95" at bounding box center [101, 99] width 110 height 17
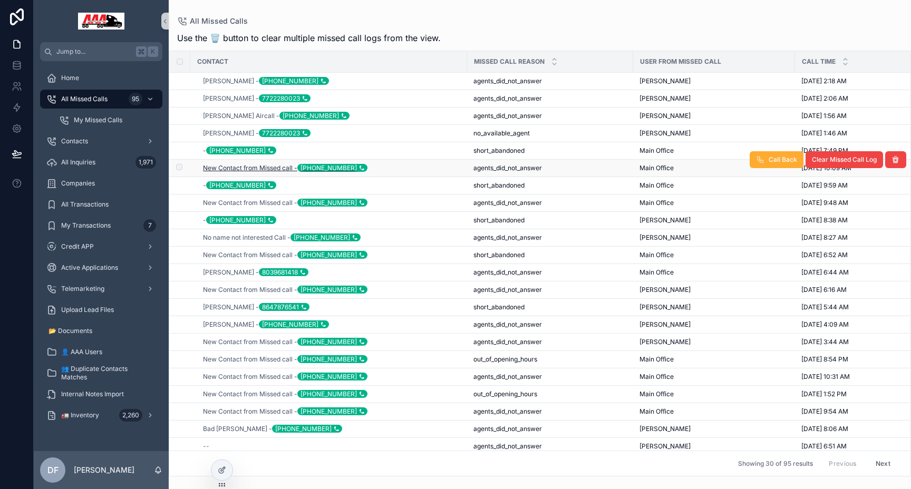
click at [235, 165] on span "New Contact from Missed call - +14045028689" at bounding box center [285, 168] width 165 height 8
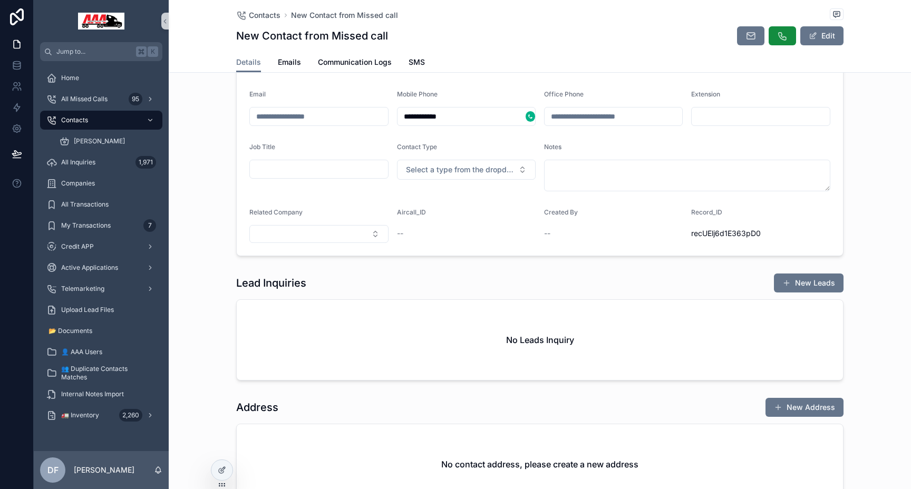
scroll to position [163, 0]
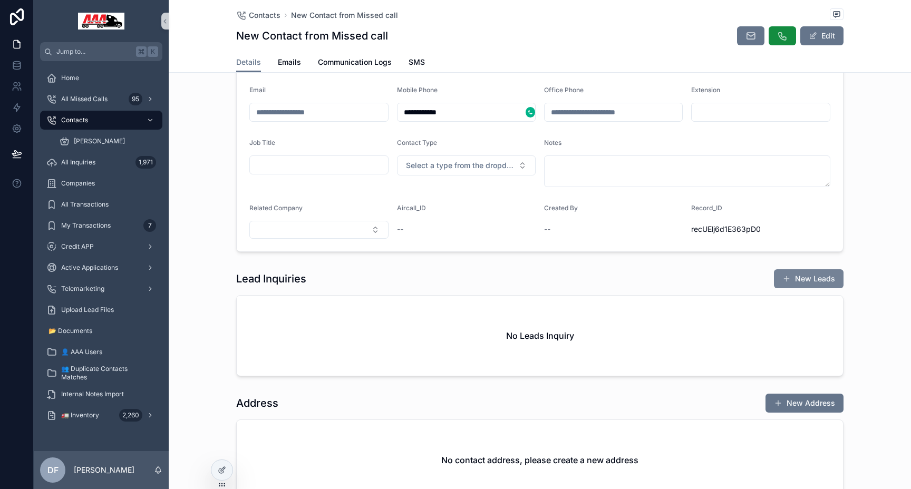
click at [810, 279] on button "New Leads" at bounding box center [809, 278] width 70 height 19
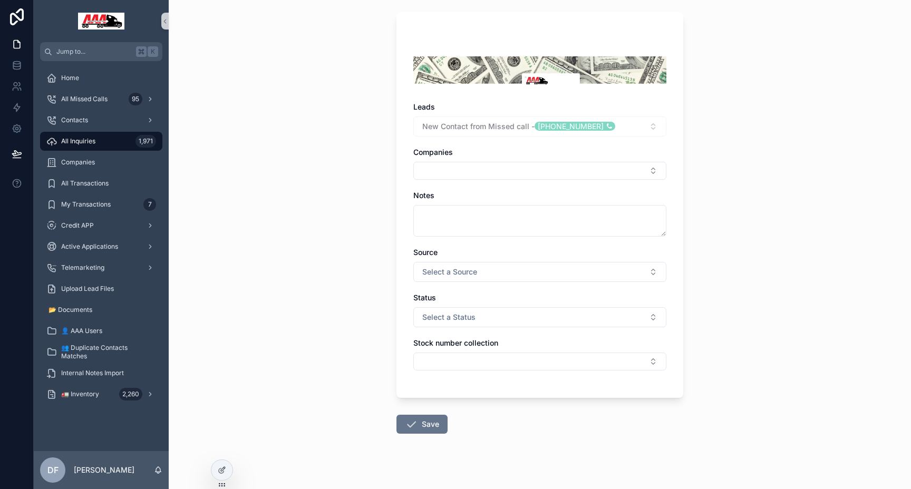
scroll to position [73, 0]
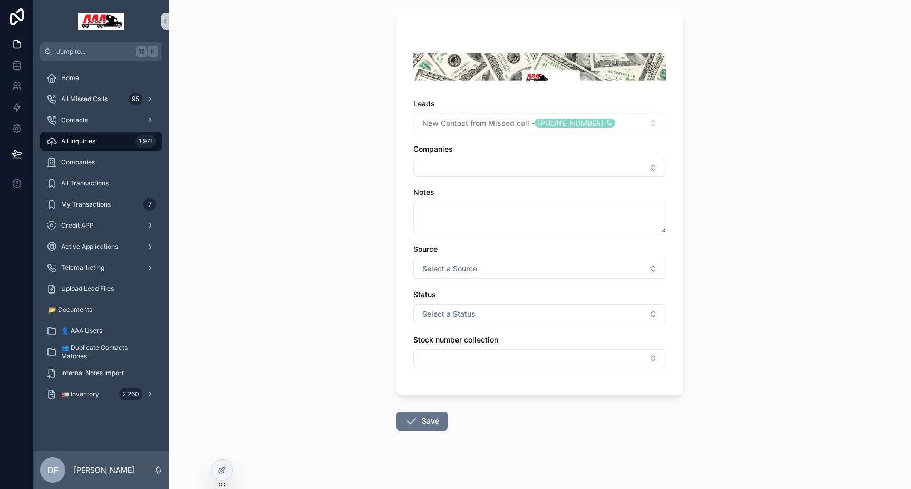
click at [417, 106] on span "Leads" at bounding box center [424, 103] width 22 height 9
click at [82, 140] on span "All Inquiries" at bounding box center [78, 141] width 34 height 8
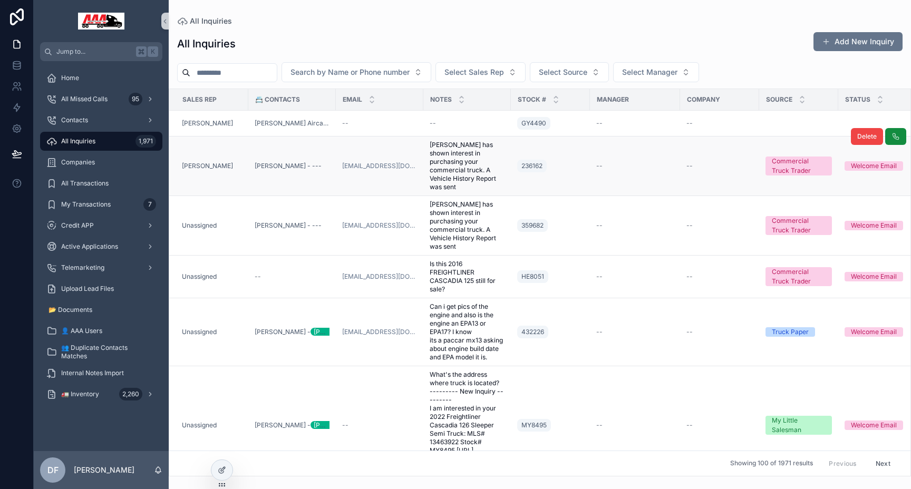
click at [612, 165] on div "--" at bounding box center [635, 166] width 78 height 8
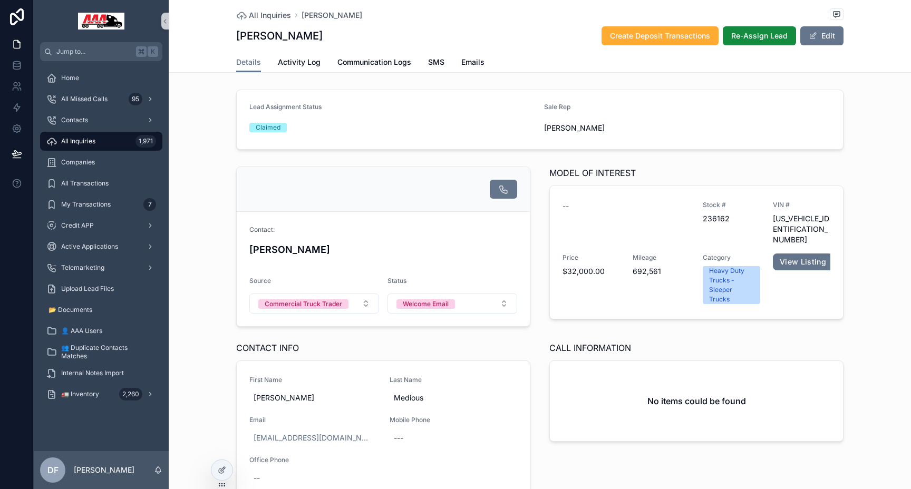
click at [72, 145] on span "All Inquiries" at bounding box center [78, 141] width 34 height 8
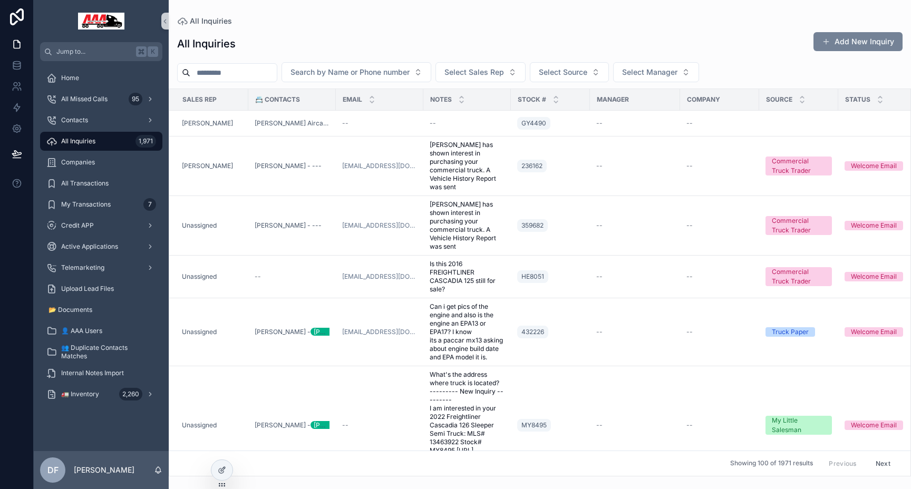
click at [851, 44] on button "Add New Inquiry" at bounding box center [858, 41] width 89 height 19
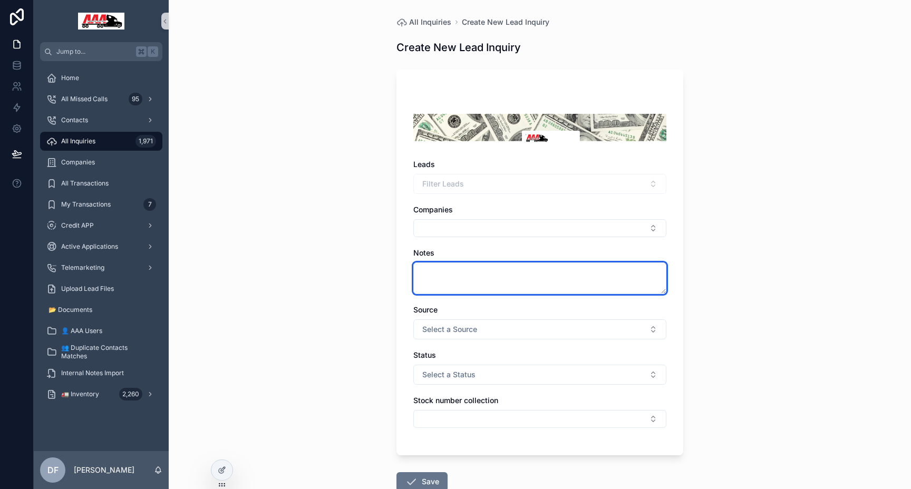
click at [499, 283] on textarea "scrollable content" at bounding box center [539, 279] width 253 height 32
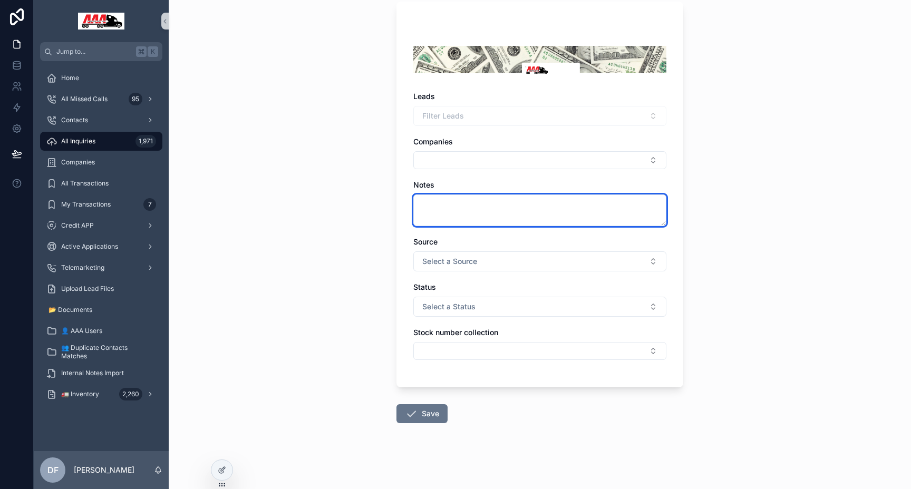
scroll to position [69, 0]
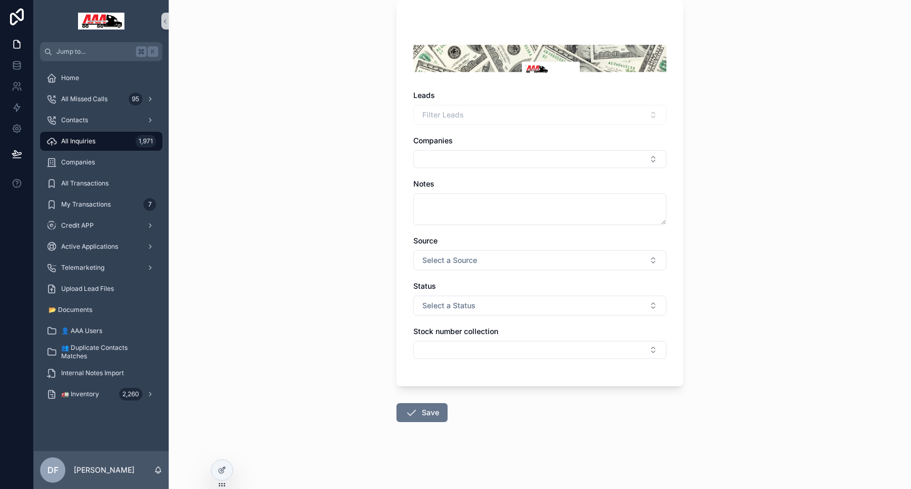
click at [92, 141] on span "All Inquiries" at bounding box center [78, 141] width 34 height 8
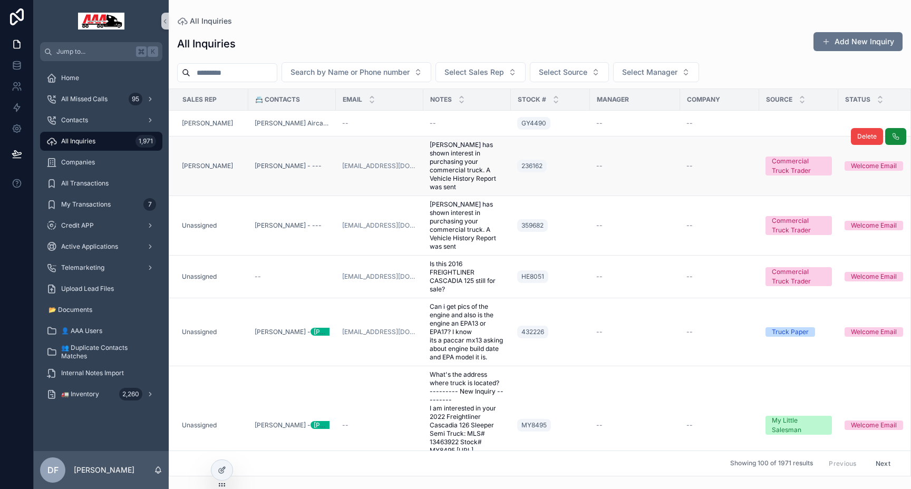
click at [634, 159] on td "--" at bounding box center [635, 167] width 90 height 60
click at [616, 158] on td "--" at bounding box center [635, 167] width 90 height 60
click at [313, 153] on td "[PERSON_NAME] - ---" at bounding box center [292, 167] width 88 height 60
click at [648, 167] on div "--" at bounding box center [635, 166] width 78 height 8
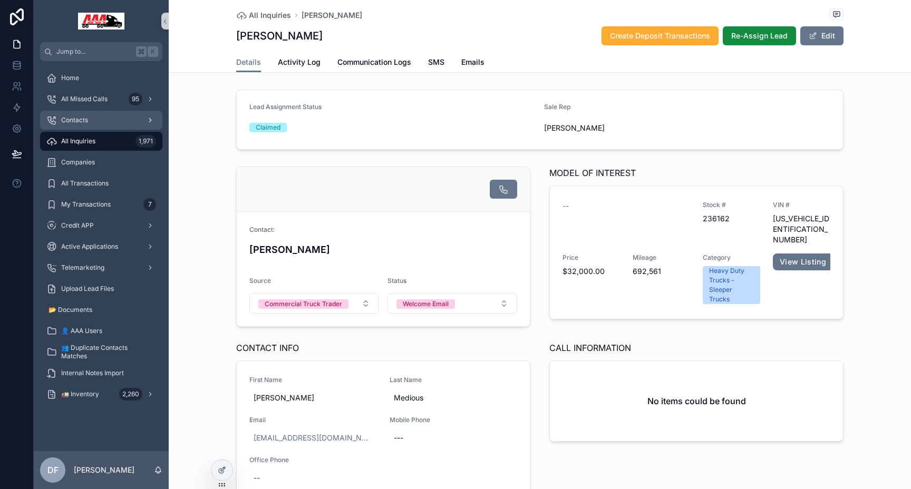
click at [74, 117] on span "Contacts" at bounding box center [74, 120] width 27 height 8
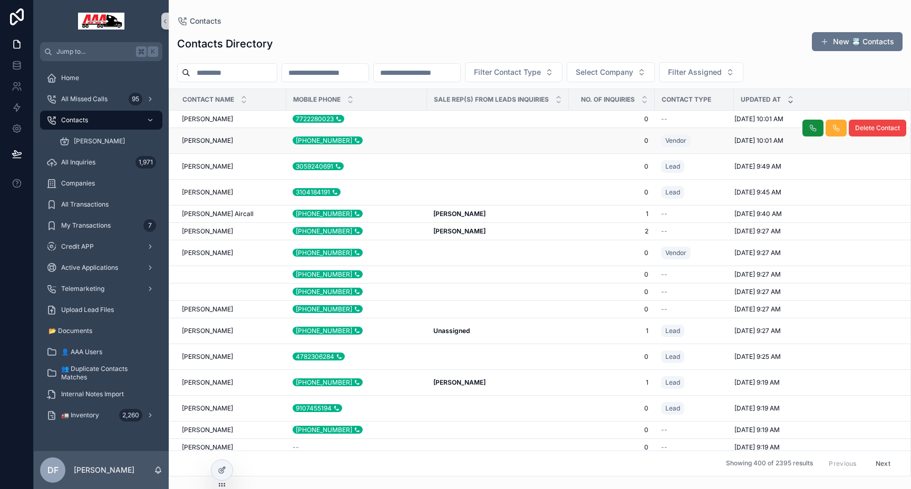
click at [409, 140] on div "(678) 663-1328 (678) 663-1328" at bounding box center [357, 141] width 128 height 8
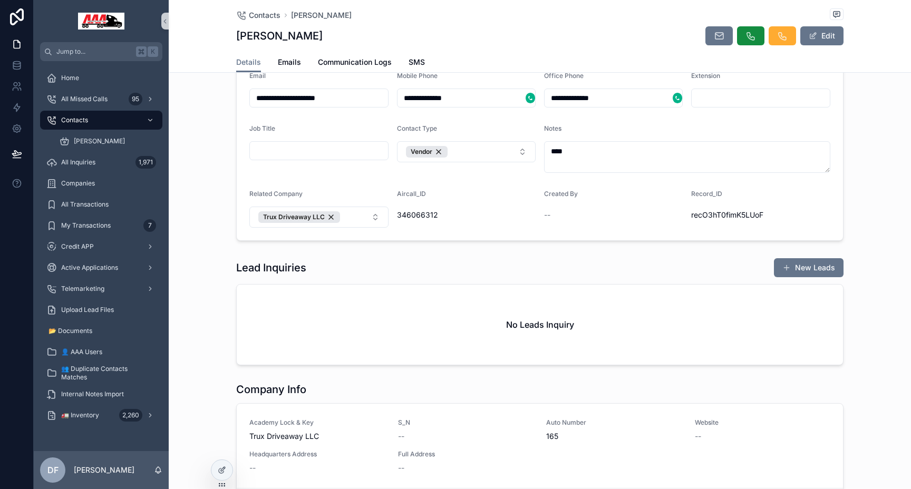
scroll to position [128, 0]
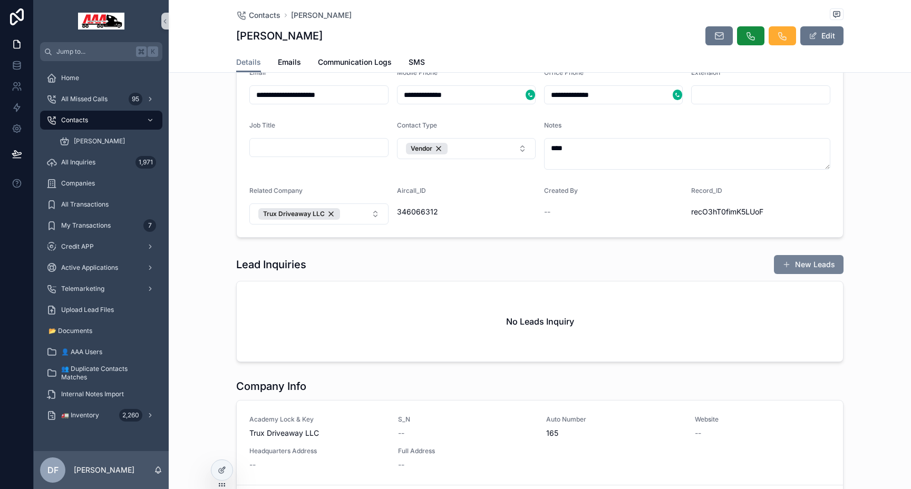
click at [823, 266] on button "New Leads" at bounding box center [809, 264] width 70 height 19
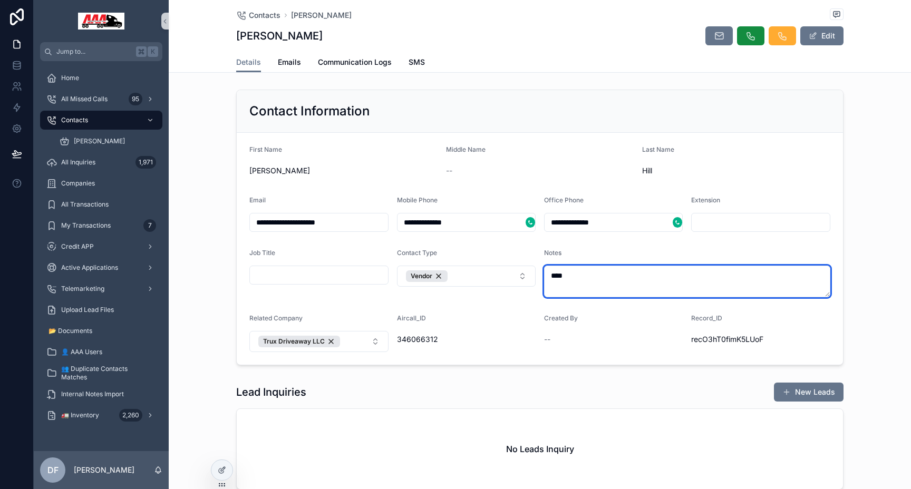
click at [585, 284] on textarea "****" at bounding box center [687, 282] width 286 height 32
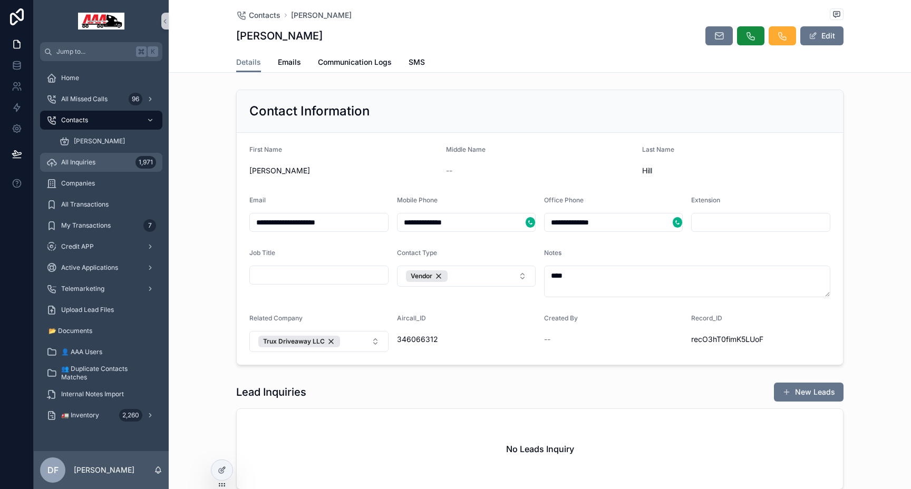
click at [91, 163] on span "All Inquiries" at bounding box center [78, 162] width 34 height 8
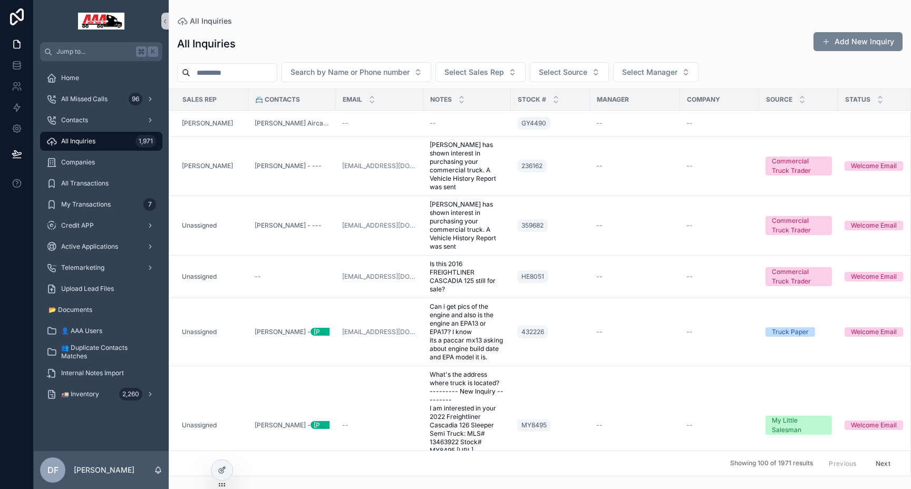
click at [846, 43] on button "Add New Inquiry" at bounding box center [858, 41] width 89 height 19
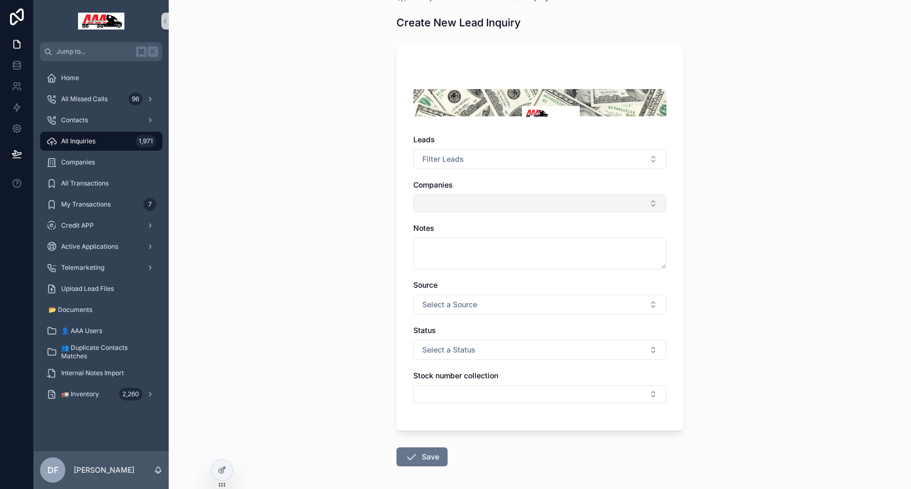
scroll to position [26, 0]
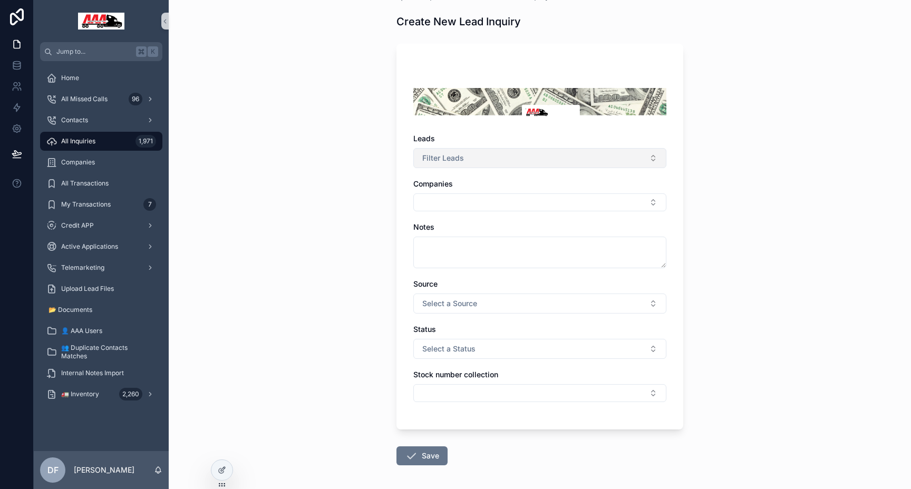
click at [499, 158] on button "Filter Leads" at bounding box center [539, 158] width 253 height 20
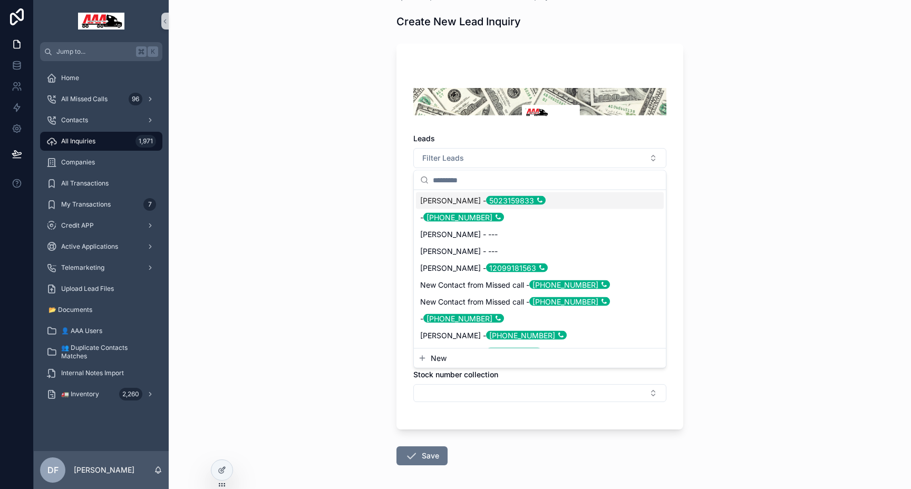
click at [721, 133] on div "All Inquiries Create New Lead Inquiry Create New Lead Inquiry Leads Filter Lead…" at bounding box center [540, 218] width 742 height 489
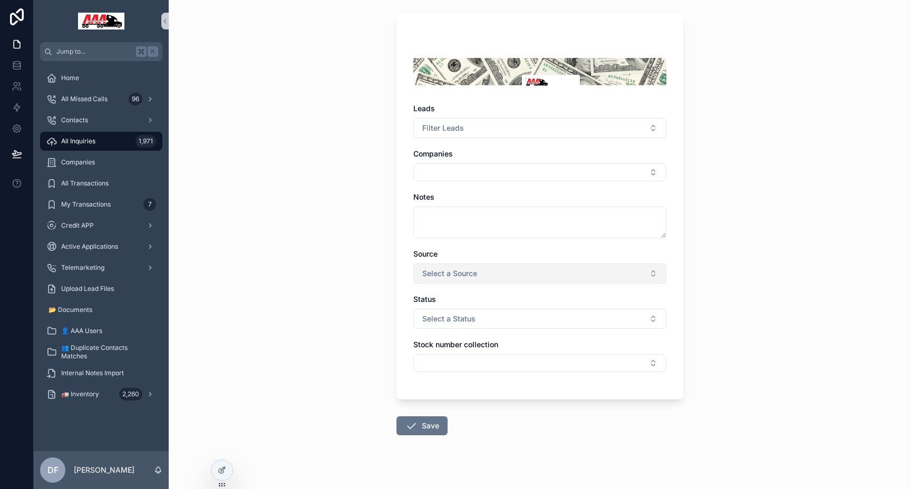
scroll to position [69, 0]
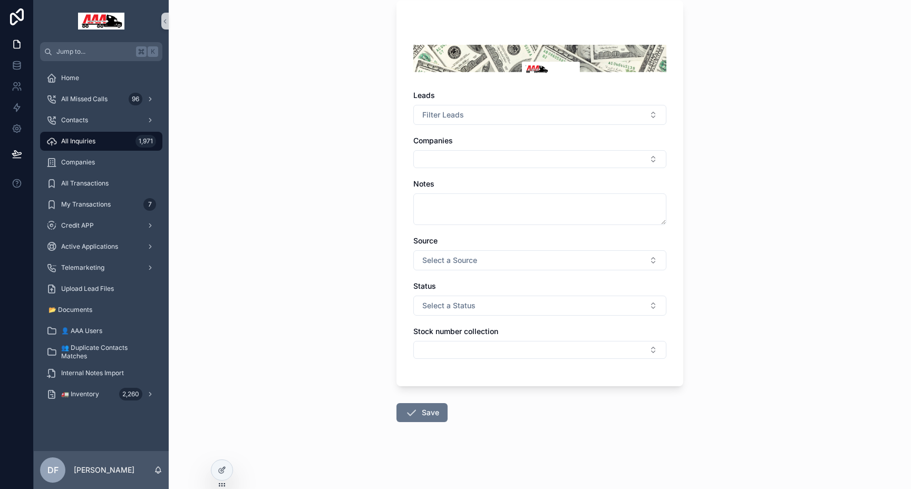
click at [91, 146] on div "All Inquiries 1,971" at bounding box center [101, 141] width 110 height 17
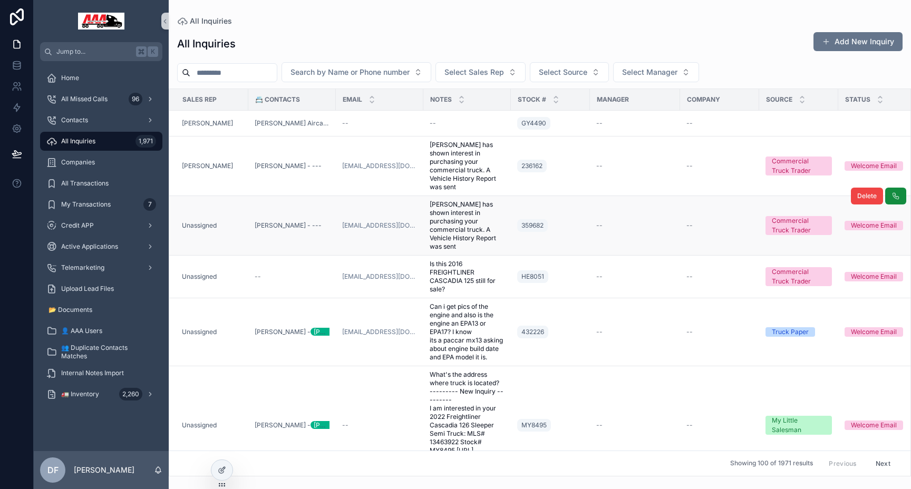
click at [646, 218] on td "--" at bounding box center [635, 226] width 90 height 60
click at [649, 211] on td "--" at bounding box center [635, 226] width 90 height 60
click at [638, 170] on div "--" at bounding box center [635, 166] width 78 height 8
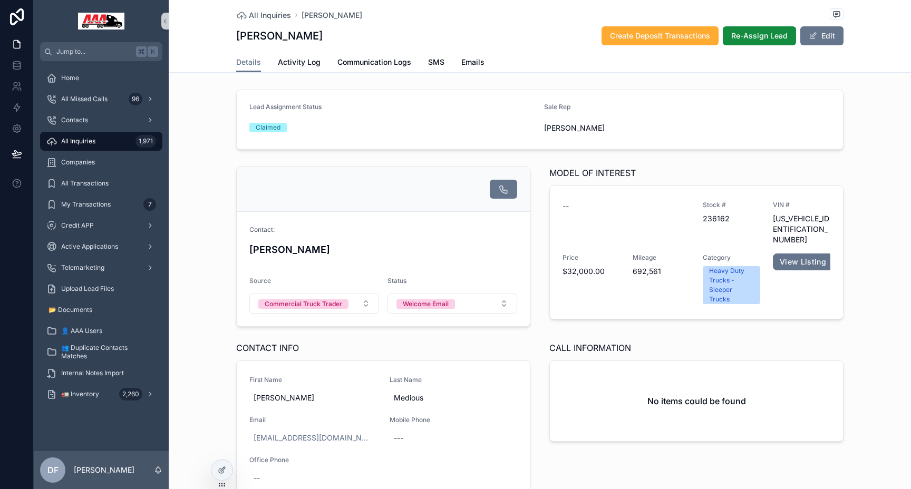
click at [78, 148] on div "All Inquiries 1,971" at bounding box center [101, 141] width 110 height 17
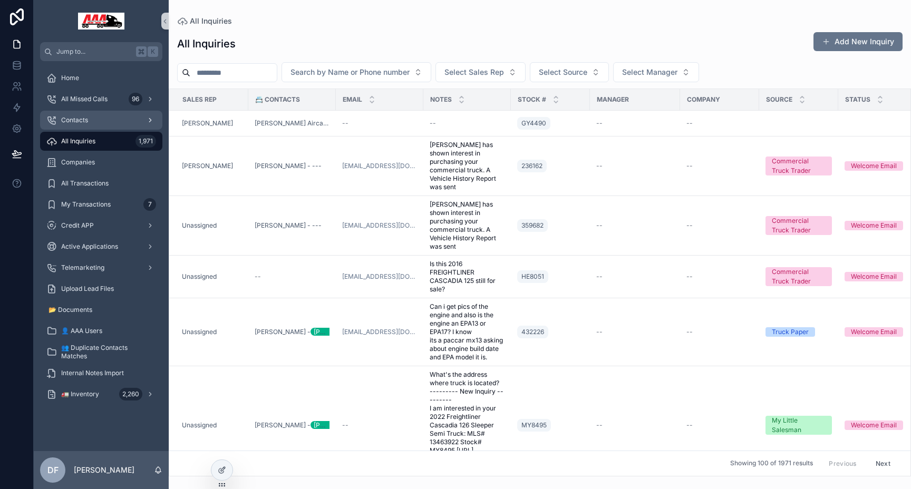
click at [72, 118] on span "Contacts" at bounding box center [74, 120] width 27 height 8
